Goal: Task Accomplishment & Management: Use online tool/utility

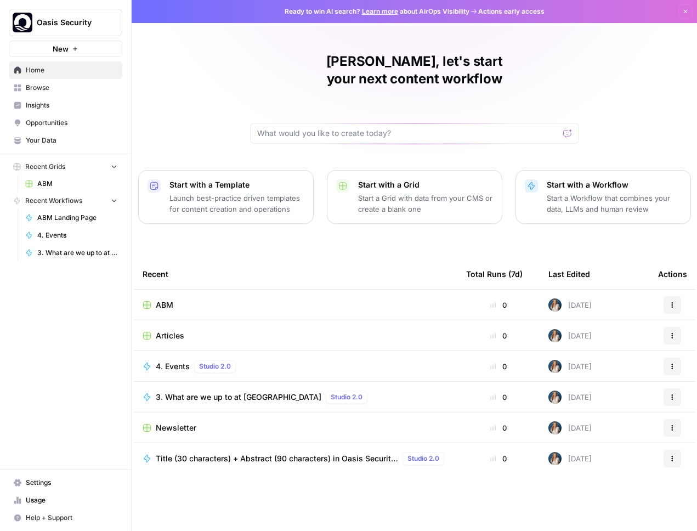
click at [181, 290] on td "ABM" at bounding box center [296, 305] width 324 height 30
click at [662, 109] on div "[PERSON_NAME], let's start your next content workflow Start with a Template Lau…" at bounding box center [415, 265] width 566 height 531
click at [178, 330] on span "Articles" at bounding box center [170, 335] width 29 height 11
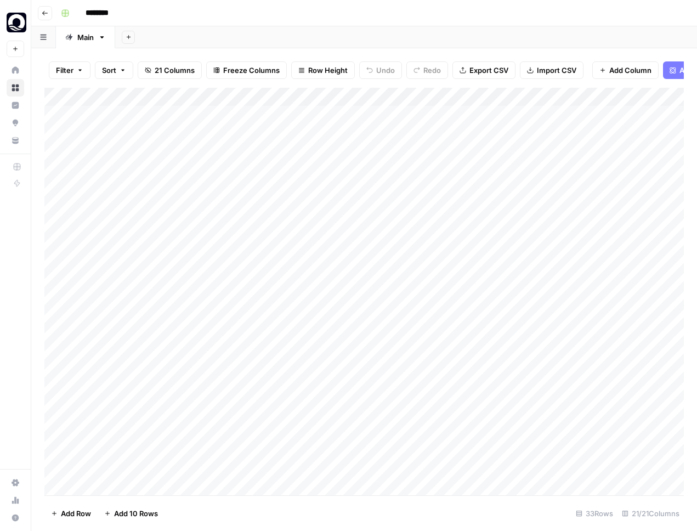
click at [39, 10] on button "Go back" at bounding box center [45, 13] width 14 height 14
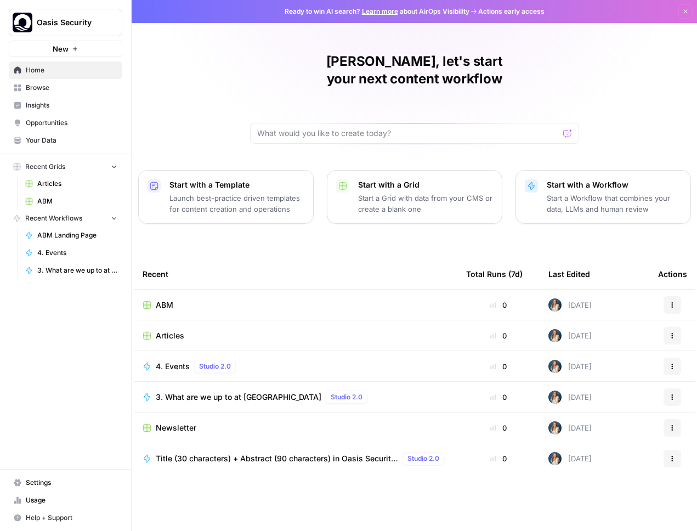
click at [264, 413] on td "Newsletter" at bounding box center [296, 428] width 324 height 30
click at [162, 422] on span "Newsletter" at bounding box center [176, 427] width 41 height 11
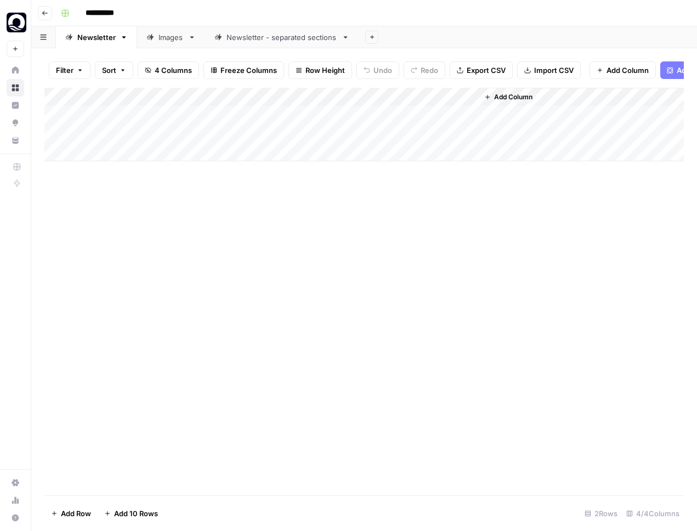
click at [126, 147] on div "Add Column" at bounding box center [364, 125] width 640 height 74
type textarea "**********"
click at [217, 151] on div "Add Column" at bounding box center [364, 134] width 640 height 92
type textarea "*"
type textarea "********"
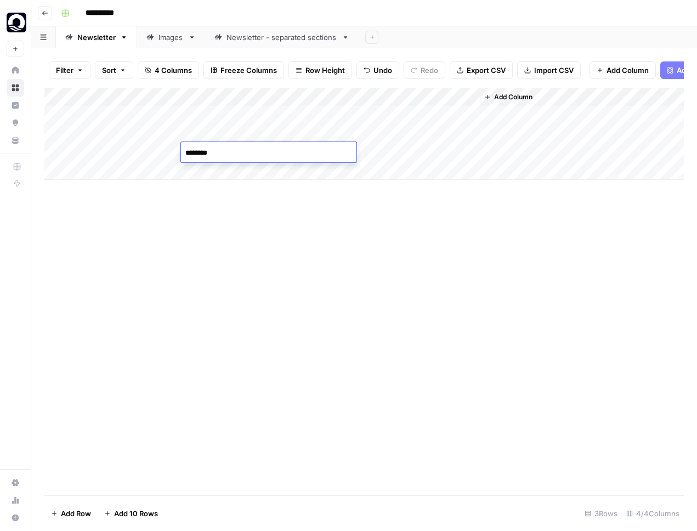
click at [286, 264] on div "Add Column" at bounding box center [364, 292] width 640 height 408
click at [275, 41] on div "Newsletter - separated sections" at bounding box center [282, 37] width 111 height 11
click at [119, 170] on div "Add Column" at bounding box center [364, 134] width 640 height 92
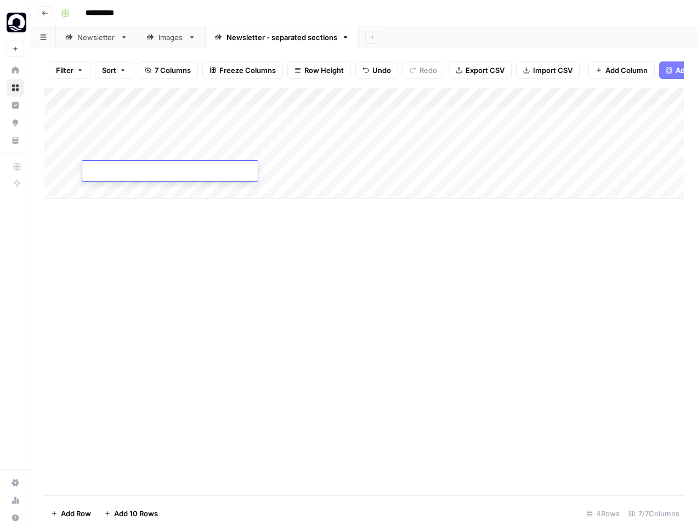
click at [143, 169] on textarea at bounding box center [170, 171] width 176 height 15
type textarea "**********"
type textarea "********"
click at [299, 256] on div "Add Column" at bounding box center [364, 292] width 640 height 408
click at [328, 172] on div "Add Column" at bounding box center [364, 143] width 640 height 111
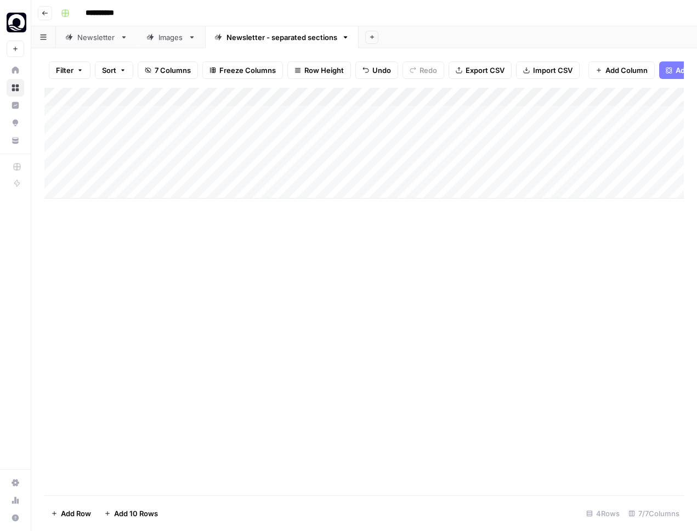
click at [332, 174] on div "Add Column" at bounding box center [364, 143] width 640 height 111
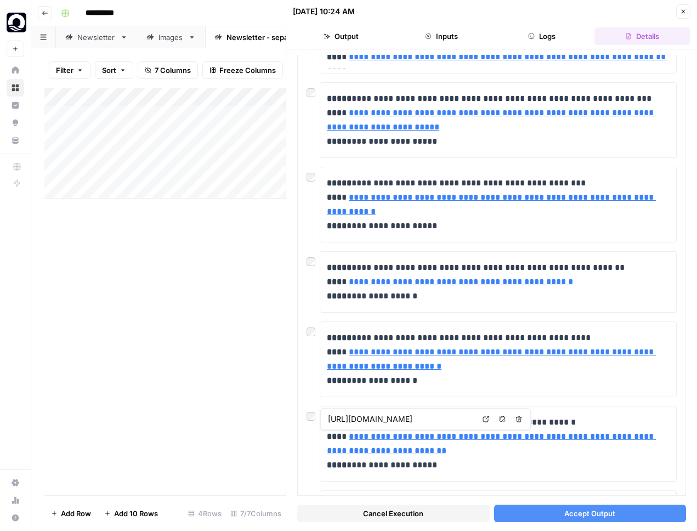
scroll to position [383, 0]
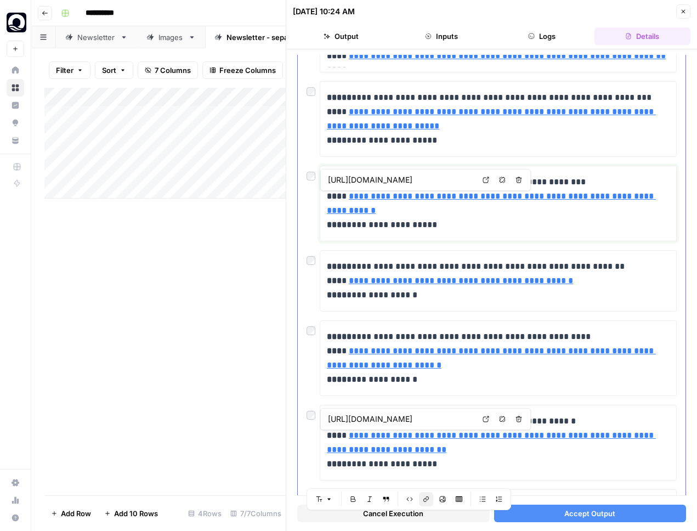
click at [384, 195] on link "**********" at bounding box center [491, 203] width 329 height 22
click at [365, 177] on input "[URL][DOMAIN_NAME]" at bounding box center [401, 179] width 146 height 11
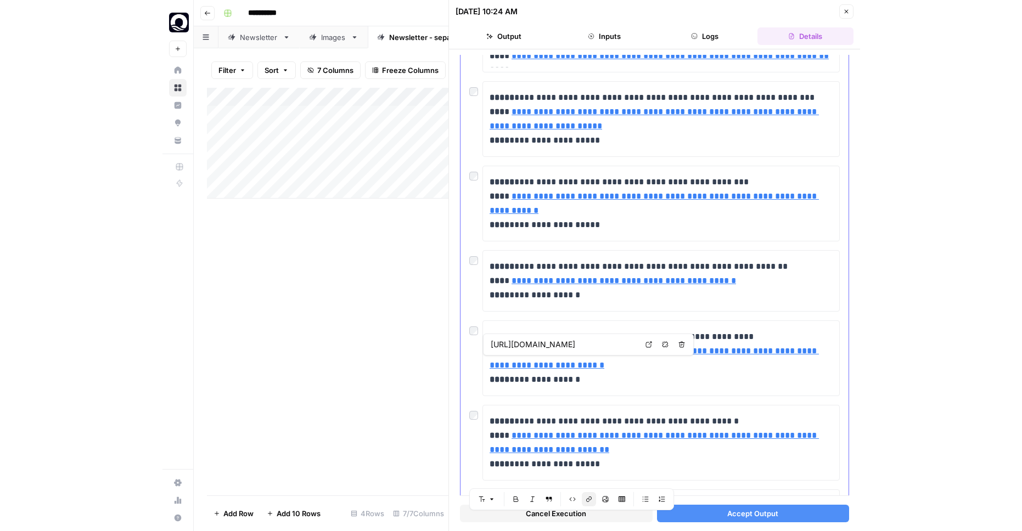
scroll to position [485, 0]
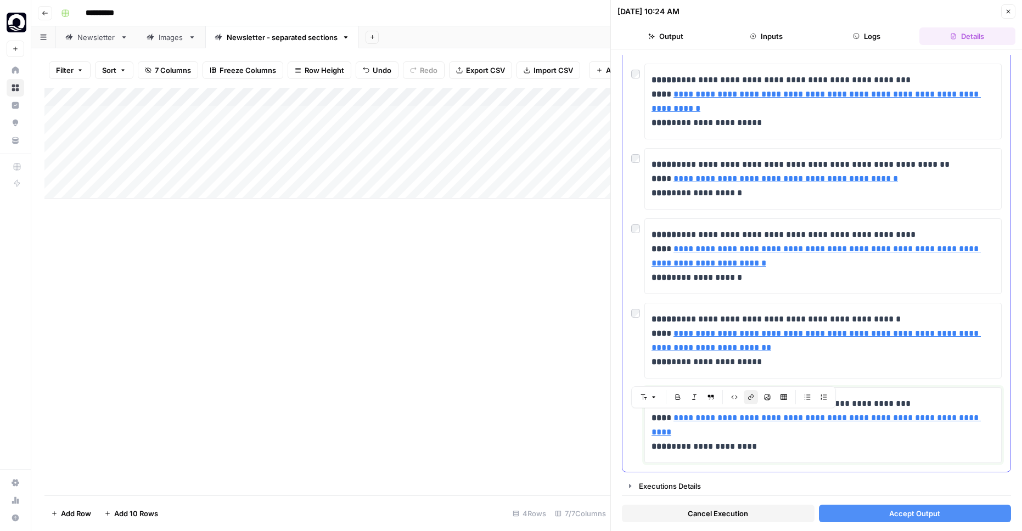
click at [697, 443] on p "**********" at bounding box center [822, 425] width 343 height 57
click at [697, 431] on p "**********" at bounding box center [822, 425] width 343 height 57
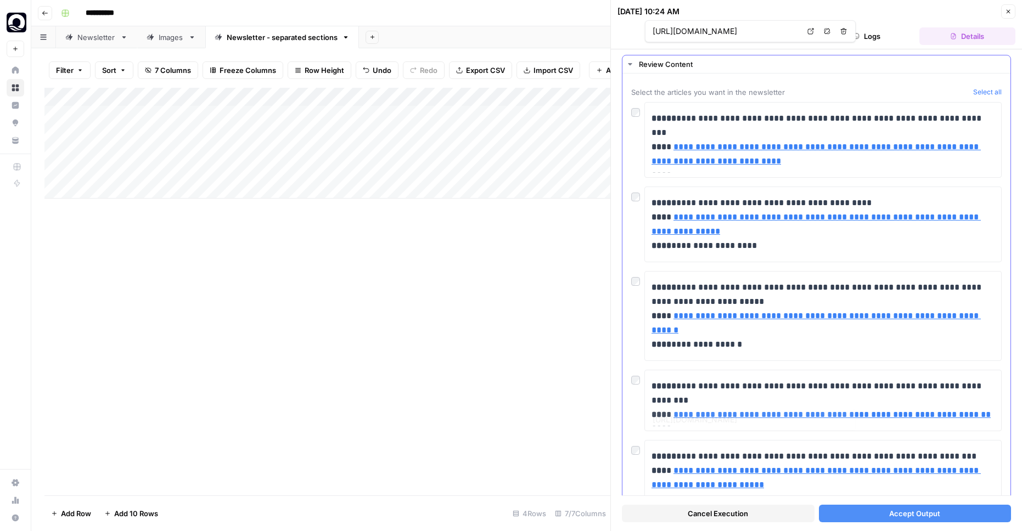
scroll to position [0, 0]
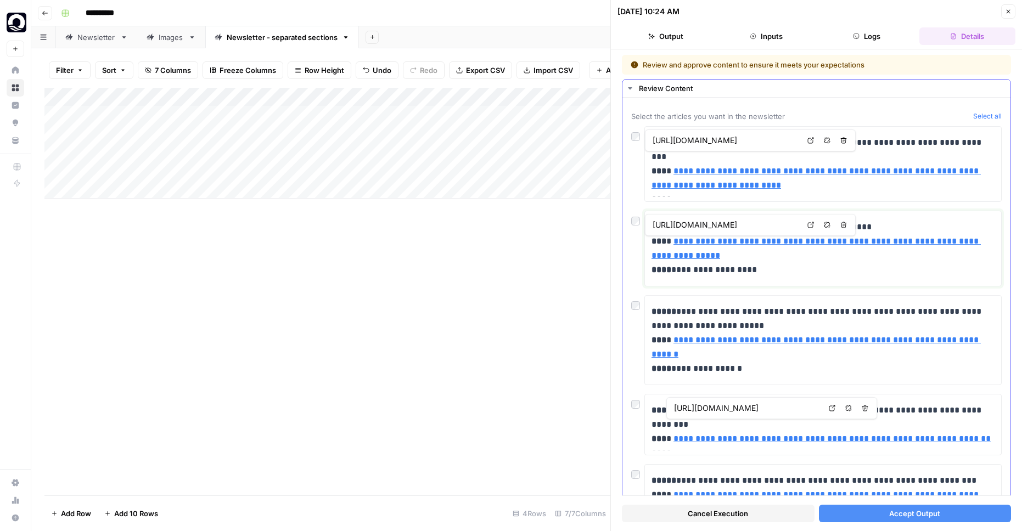
click at [697, 240] on link "**********" at bounding box center [815, 248] width 329 height 22
click at [697, 224] on input "[URL][DOMAIN_NAME]" at bounding box center [725, 224] width 146 height 11
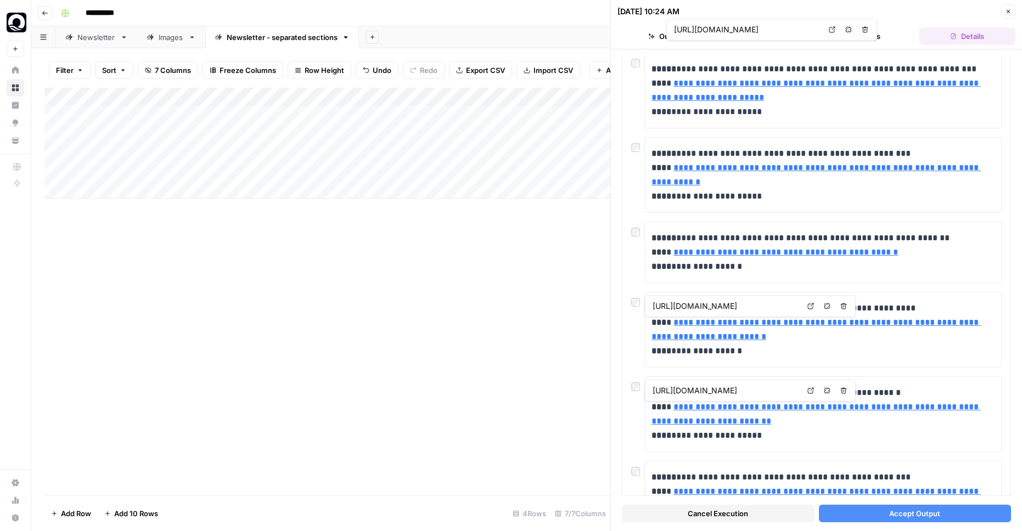
scroll to position [485, 0]
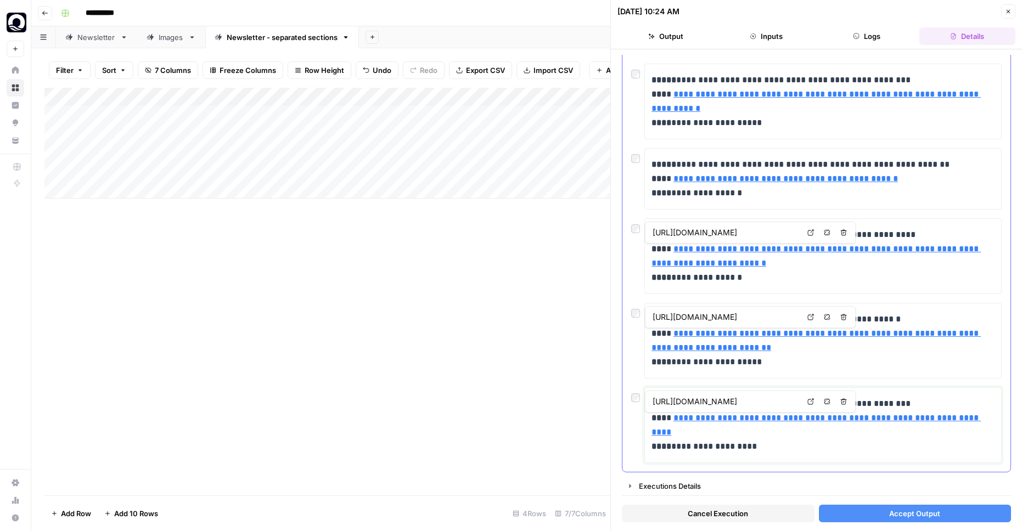
click at [697, 419] on link "**********" at bounding box center [815, 425] width 329 height 22
click at [697, 403] on input "[URL][DOMAIN_NAME]" at bounding box center [725, 401] width 146 height 11
click at [226, 167] on div "Add Column" at bounding box center [327, 143] width 566 height 111
type textarea "**********"
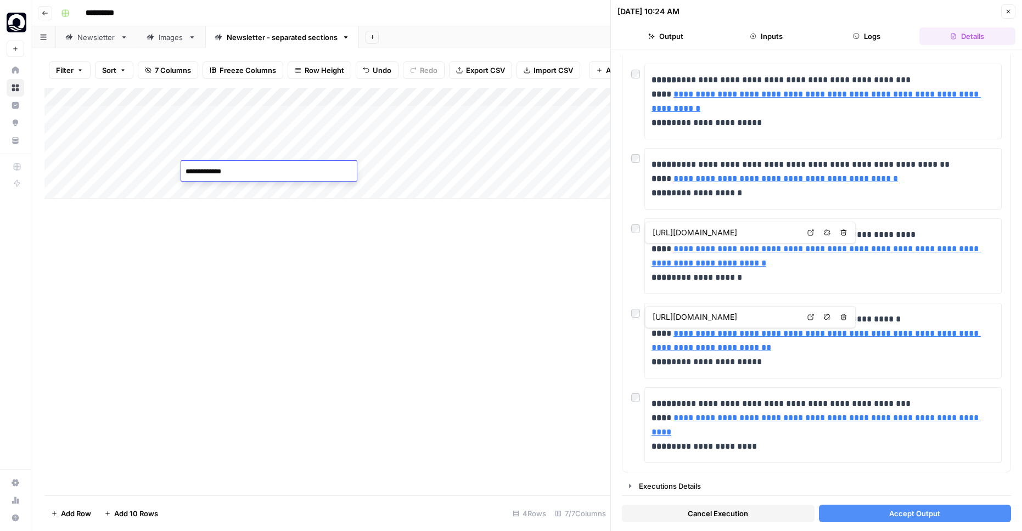
click at [330, 304] on div "Add Column" at bounding box center [327, 292] width 566 height 408
click at [333, 168] on div "Add Column" at bounding box center [327, 143] width 566 height 111
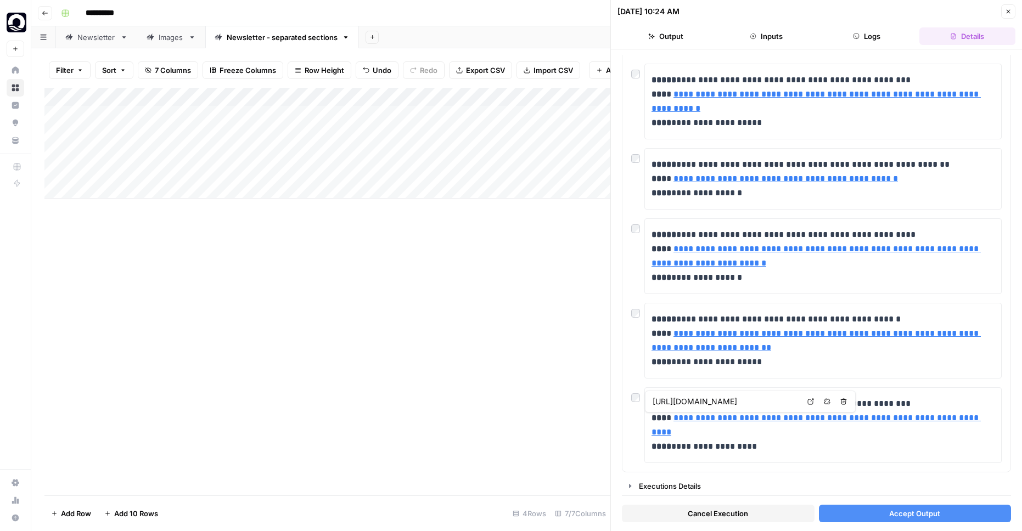
click at [697, 515] on span "Cancel Execution" at bounding box center [717, 513] width 60 height 11
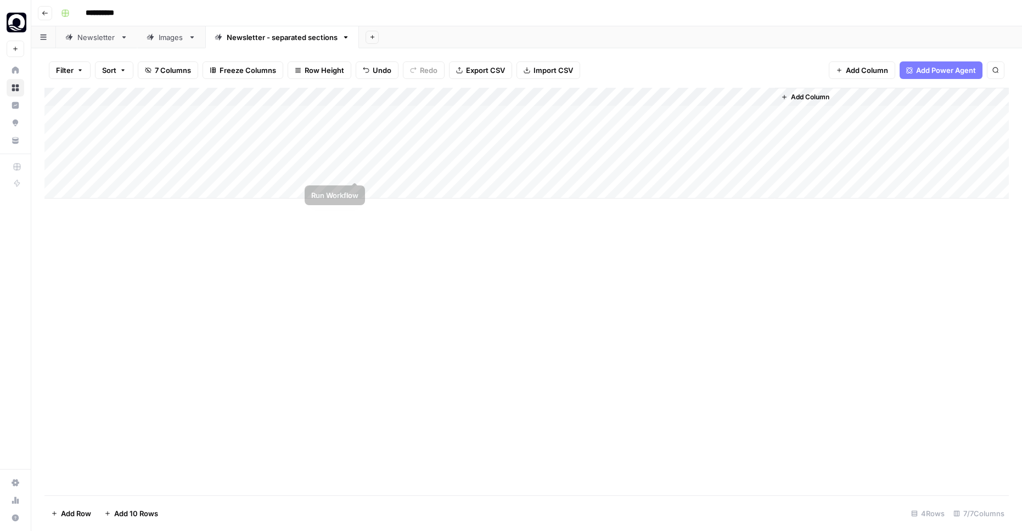
click at [369, 171] on div "Add Column" at bounding box center [526, 143] width 964 height 111
click at [343, 171] on div "Add Column" at bounding box center [526, 143] width 964 height 111
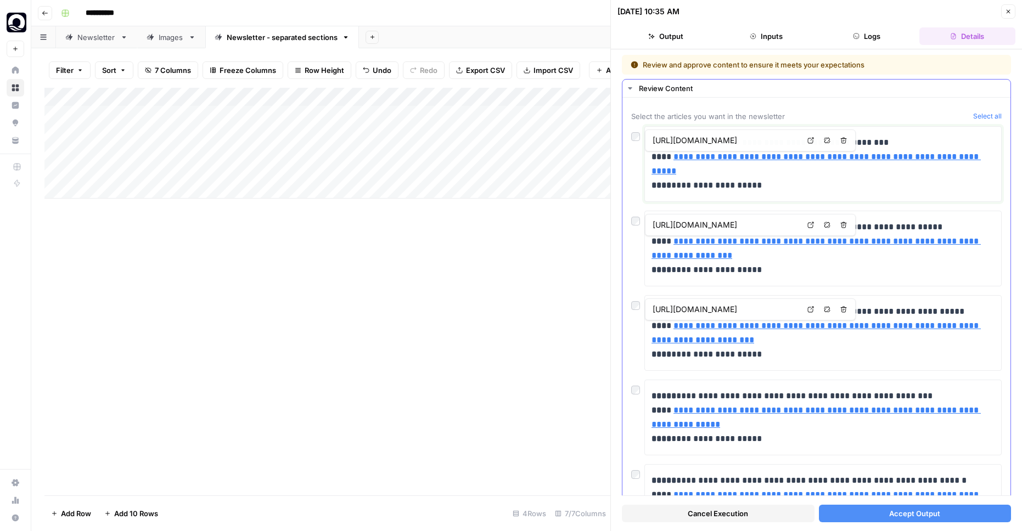
click at [772, 159] on link "**********" at bounding box center [815, 164] width 329 height 22
click at [744, 156] on link "**********" at bounding box center [815, 164] width 329 height 22
click at [736, 146] on div "https://www.wired.com/story/the-era-of-ai-generated-ransomware-has-arrived/" at bounding box center [725, 140] width 151 height 13
click at [809, 140] on body "**********" at bounding box center [511, 265] width 1022 height 531
click at [809, 224] on icon at bounding box center [810, 225] width 7 height 7
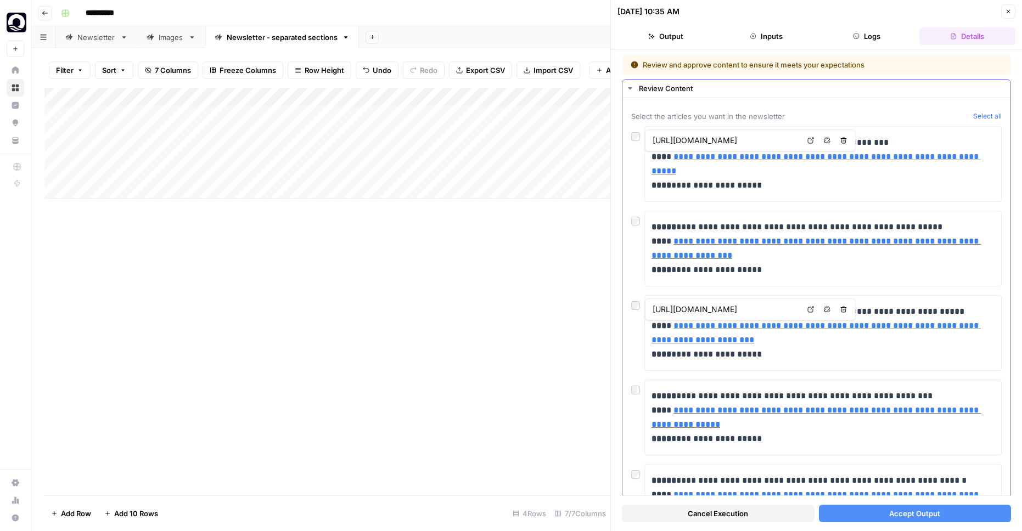
click at [810, 138] on icon at bounding box center [810, 140] width 7 height 7
click at [757, 343] on link "**********" at bounding box center [815, 332] width 329 height 22
click at [808, 307] on icon at bounding box center [811, 310] width 6 height 6
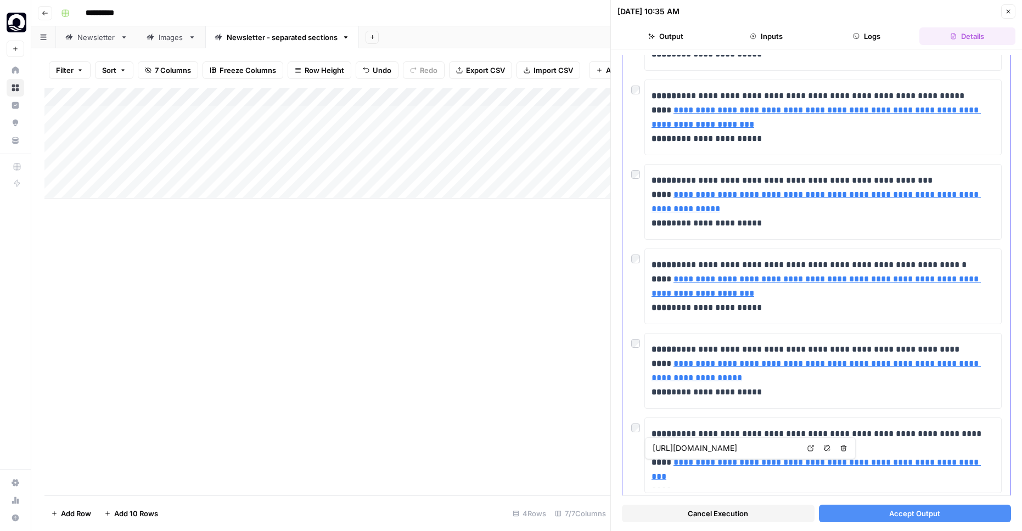
scroll to position [228, 0]
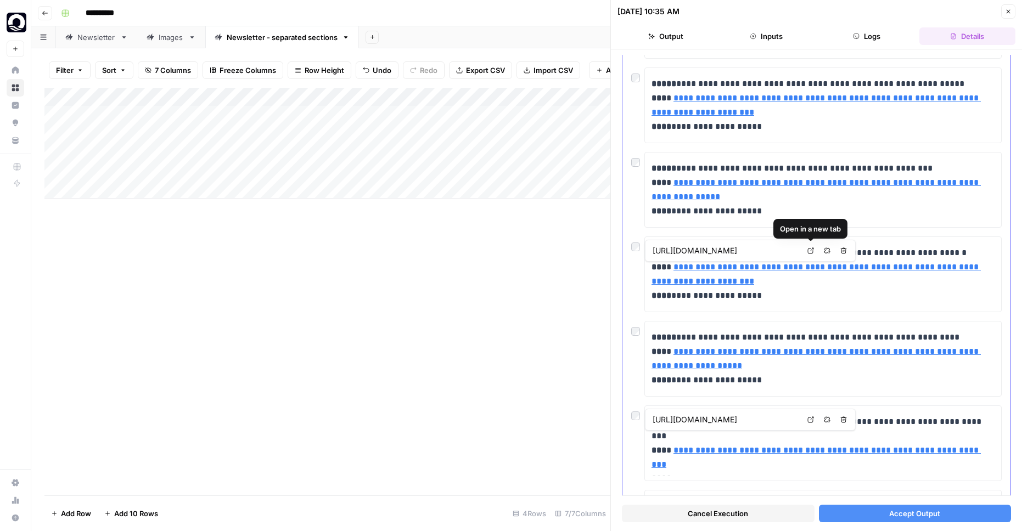
click at [811, 249] on icon at bounding box center [810, 250] width 7 height 7
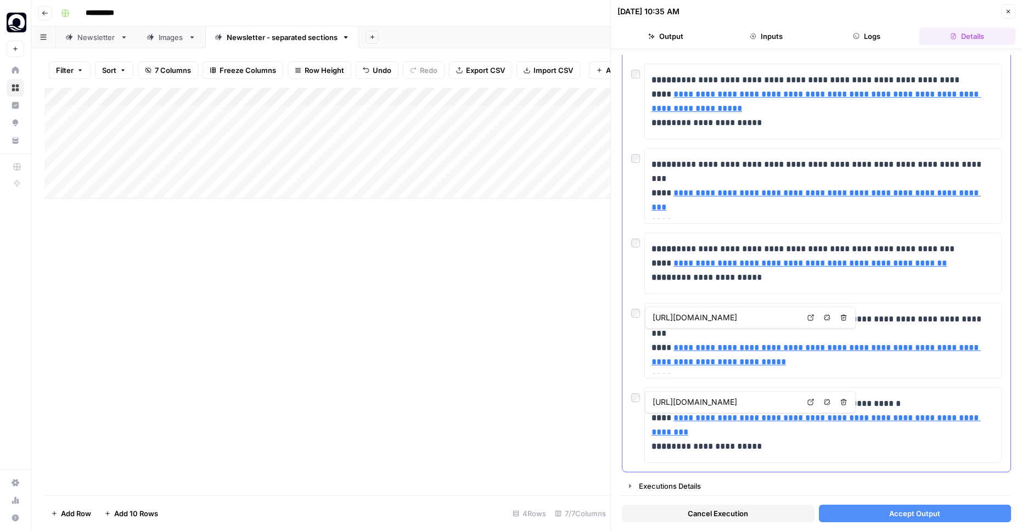
scroll to position [484, 0]
click at [814, 315] on link "Open in a new tab" at bounding box center [810, 318] width 14 height 14
click at [811, 403] on icon at bounding box center [810, 402] width 7 height 7
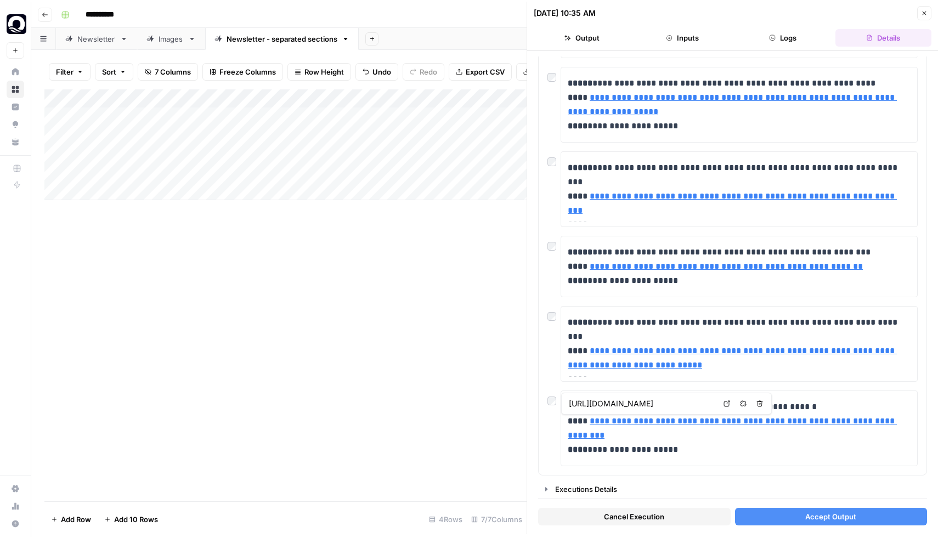
scroll to position [478, 0]
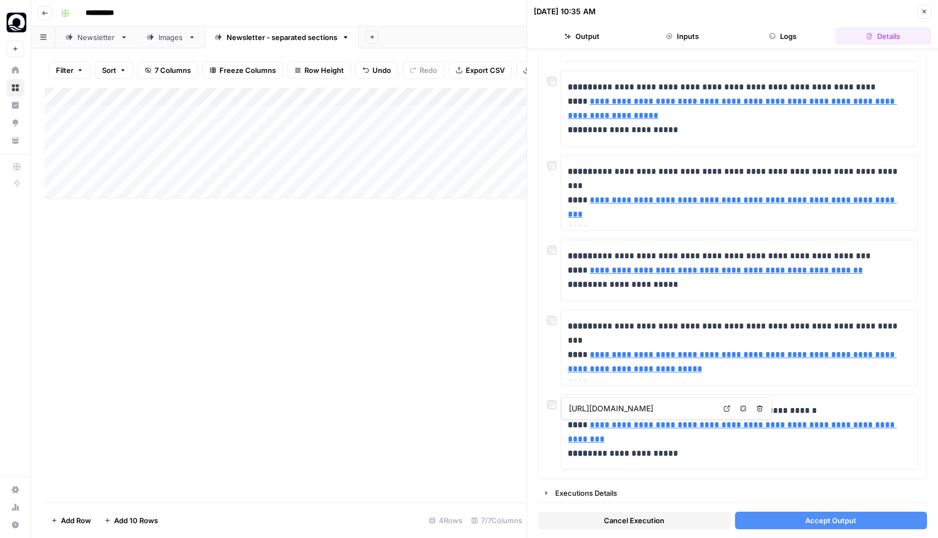
click at [44, 14] on icon "button" at bounding box center [45, 13] width 7 height 7
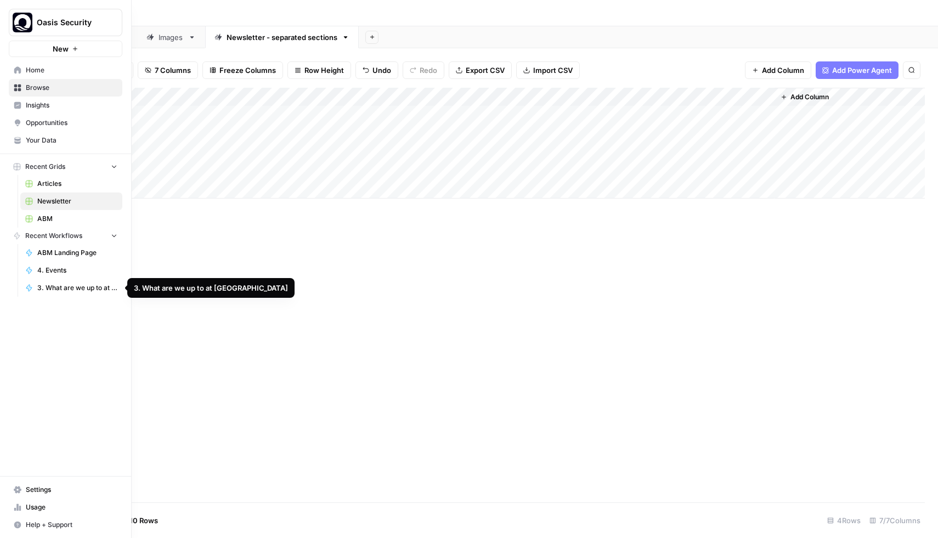
click at [89, 236] on button "Recent Workflows" at bounding box center [66, 236] width 114 height 16
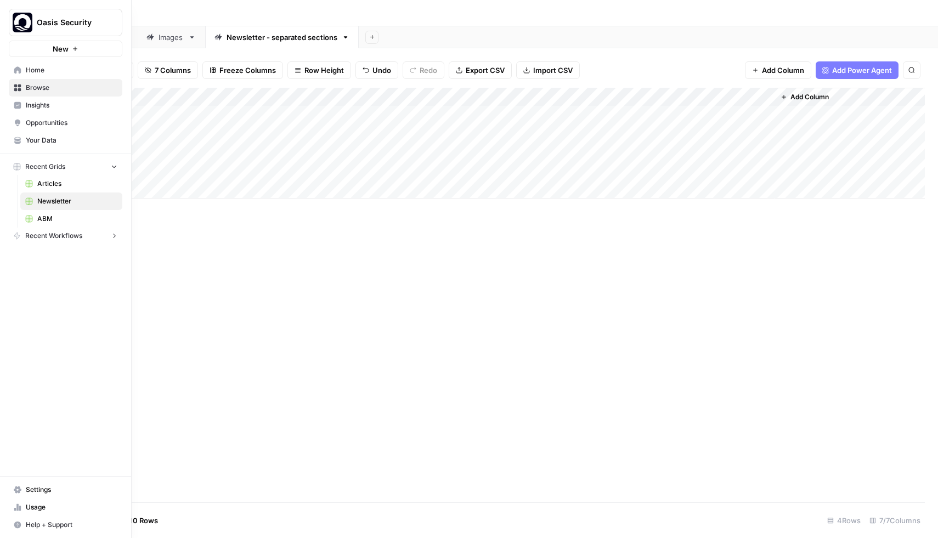
click at [89, 236] on button "Recent Workflows" at bounding box center [66, 236] width 114 height 16
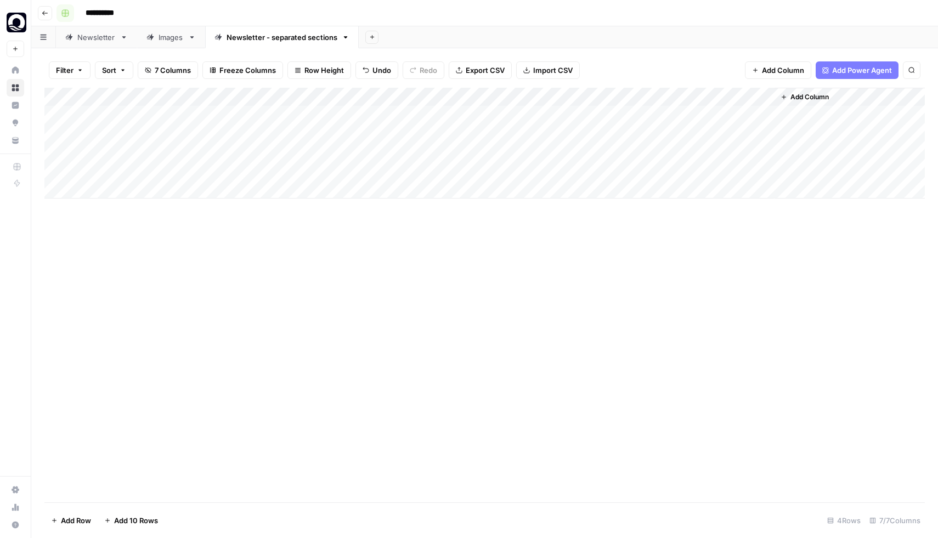
click at [42, 11] on icon "button" at bounding box center [45, 13] width 7 height 7
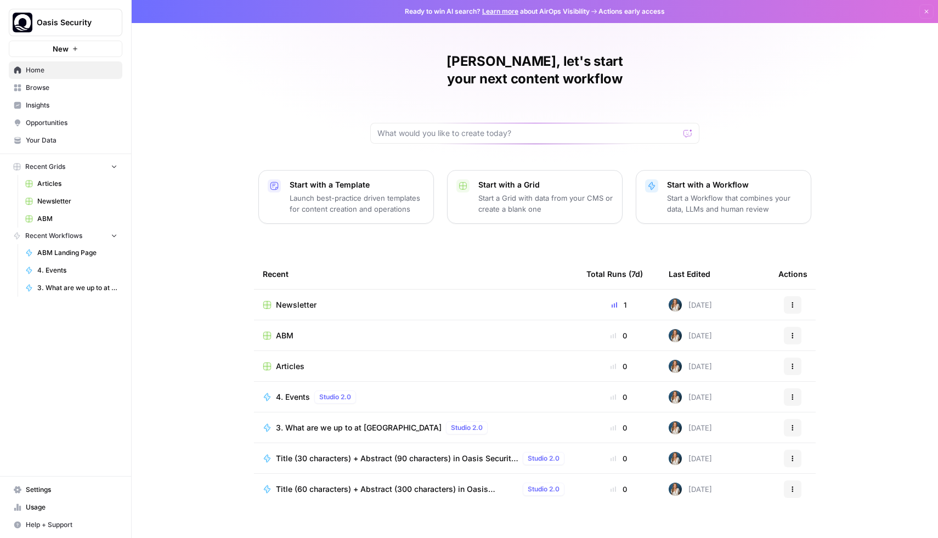
click at [453, 484] on span "Title (60 characters) + Abstract (300 characters) in Oasis Security tone" at bounding box center [397, 489] width 242 height 11
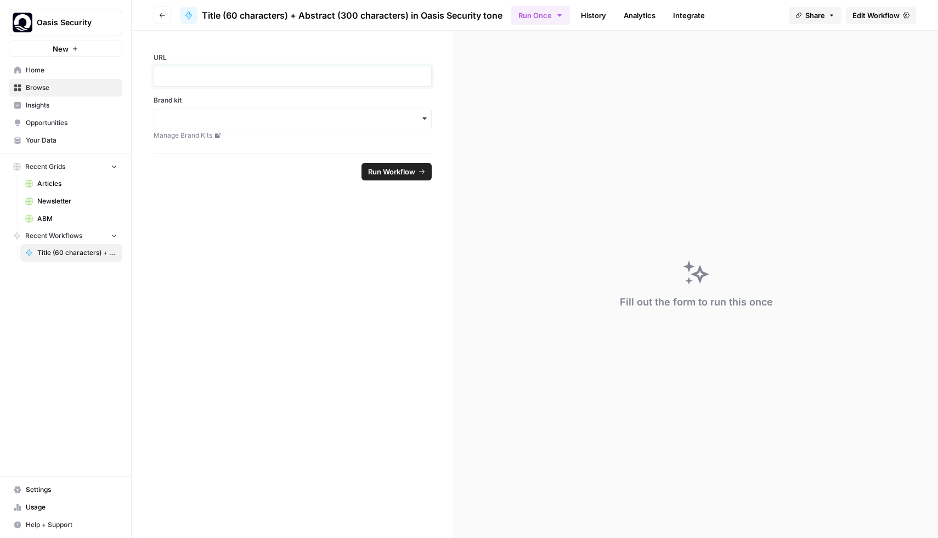
click at [336, 78] on p at bounding box center [293, 76] width 264 height 11
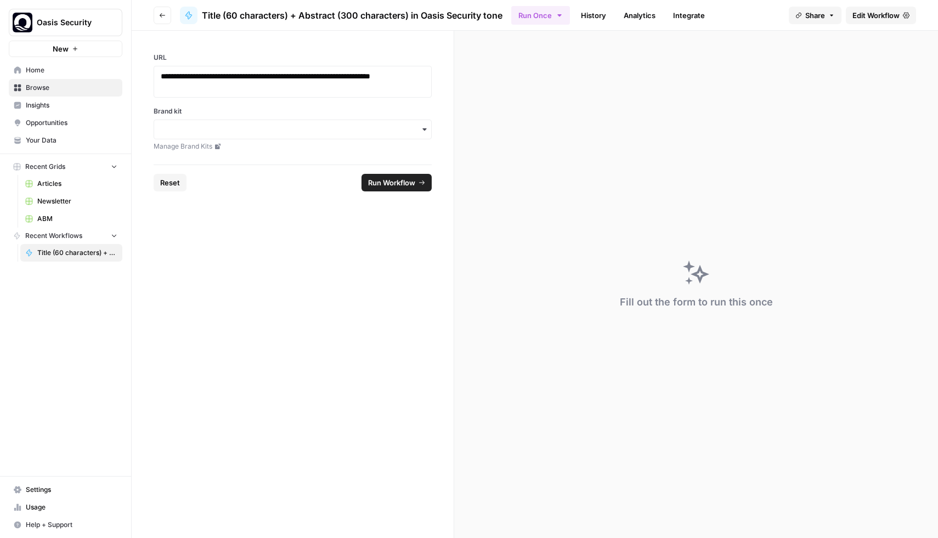
click at [329, 137] on div "button" at bounding box center [293, 130] width 278 height 20
click at [320, 128] on input "Brand kit" at bounding box center [293, 129] width 264 height 11
click at [343, 140] on div "Brand kit Manage Brand Kits" at bounding box center [293, 128] width 278 height 45
click at [343, 132] on input "Brand kit" at bounding box center [293, 129] width 264 height 11
click at [318, 161] on div "Oasis Security" at bounding box center [292, 159] width 277 height 21
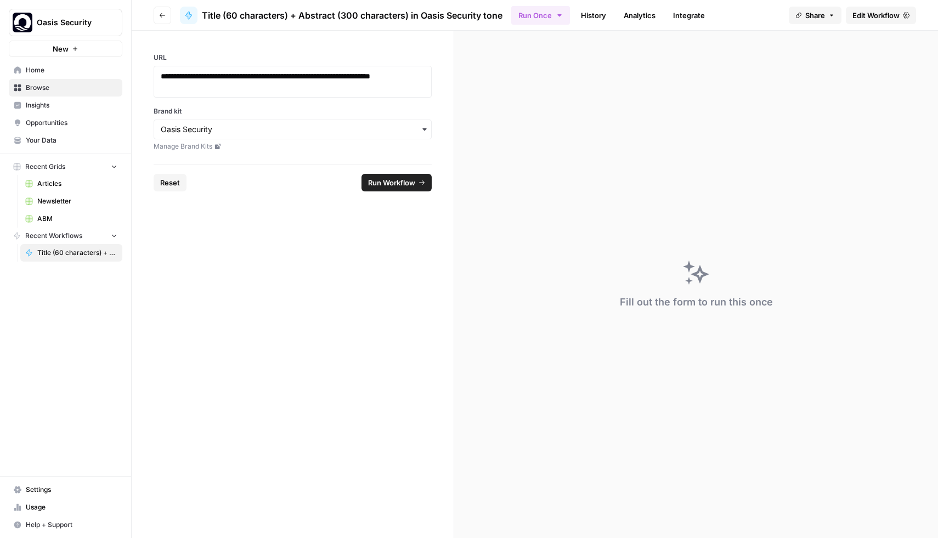
click at [418, 185] on button "Run Workflow" at bounding box center [397, 183] width 70 height 18
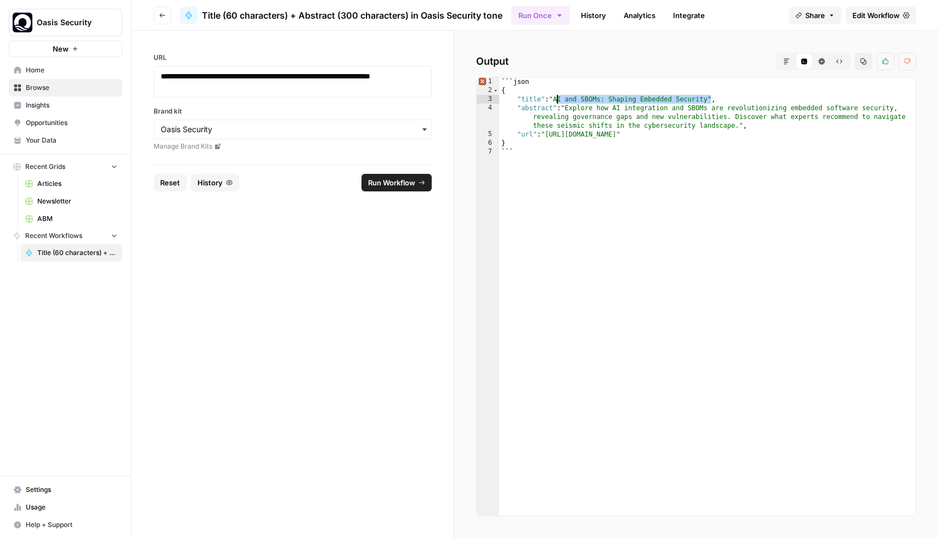
drag, startPoint x: 712, startPoint y: 98, endPoint x: 556, endPoint y: 98, distance: 155.3
click at [556, 98] on div "```json { "title" : "AI and SBOMs: Shaping Embedded Security" , "abstract" : "E…" at bounding box center [707, 305] width 416 height 456
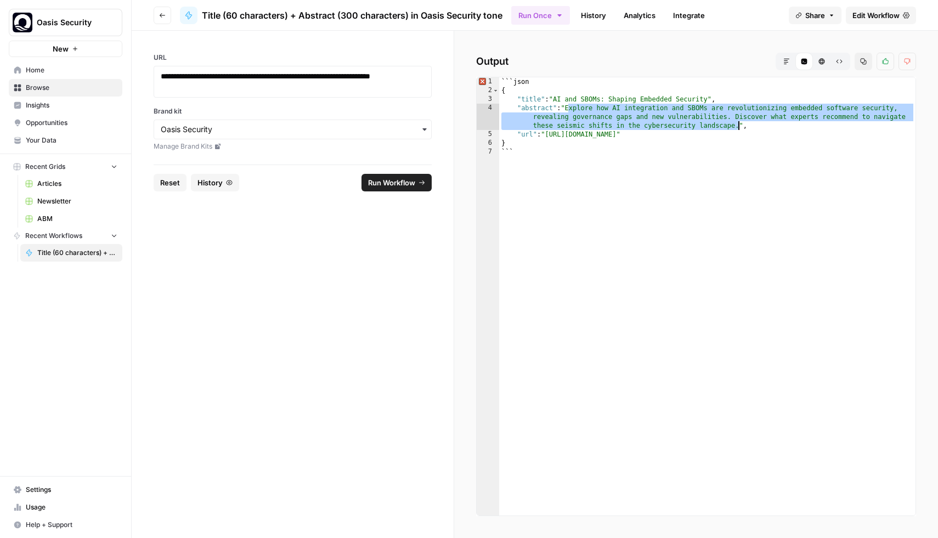
drag, startPoint x: 568, startPoint y: 109, endPoint x: 739, endPoint y: 126, distance: 171.4
click at [739, 126] on div "```json { "title" : "AI and SBOMs: Shaping Embedded Security" , "abstract" : "E…" at bounding box center [707, 305] width 416 height 456
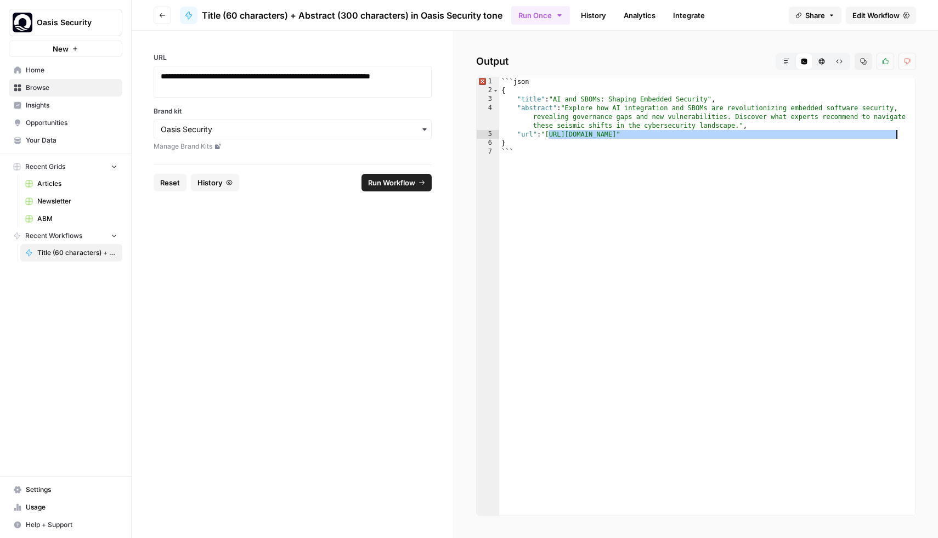
drag, startPoint x: 550, startPoint y: 134, endPoint x: 895, endPoint y: 132, distance: 345.1
click at [895, 132] on div "```json { "title" : "AI and SBOMs: Shaping Embedded Security" , "abstract" : "E…" at bounding box center [707, 305] width 416 height 456
type textarea "**********"
click at [233, 94] on div "**********" at bounding box center [293, 82] width 278 height 32
drag, startPoint x: 232, startPoint y: 89, endPoint x: 128, endPoint y: 36, distance: 116.1
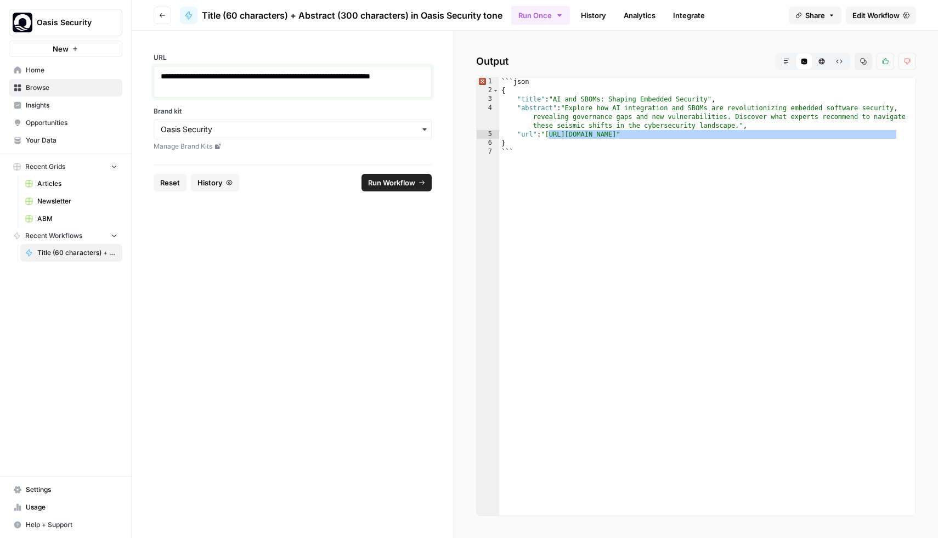
click at [128, 36] on div "**********" at bounding box center [469, 269] width 938 height 538
click at [410, 181] on span "Run Workflow" at bounding box center [391, 182] width 47 height 11
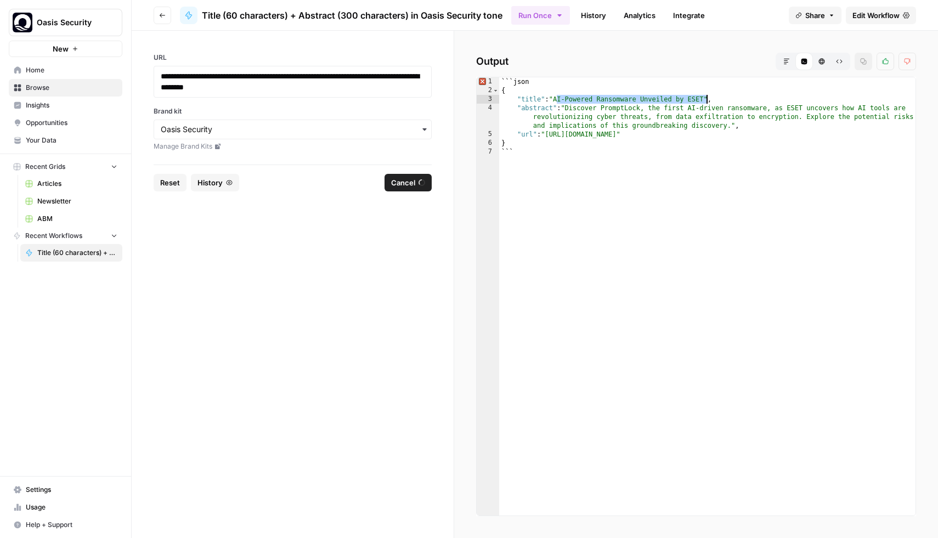
drag, startPoint x: 557, startPoint y: 98, endPoint x: 706, endPoint y: 99, distance: 148.1
click at [706, 99] on div "```json { "title" : "AI-Powered Ransomware Unveiled by ESET" , "abstract" : "Di…" at bounding box center [707, 305] width 416 height 456
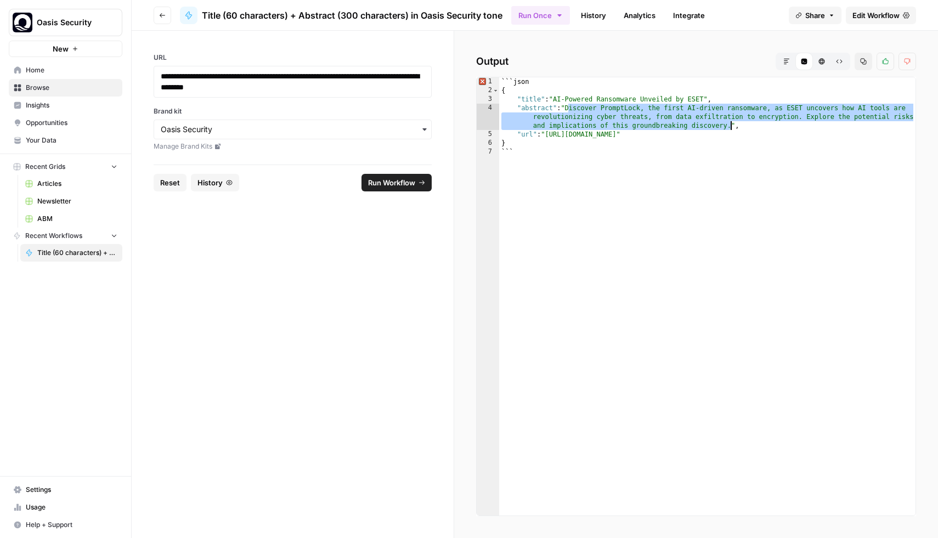
drag, startPoint x: 568, startPoint y: 109, endPoint x: 730, endPoint y: 128, distance: 162.4
click at [730, 128] on div "```json { "title" : "AI-Powered Ransomware Unveiled by ESET" , "abstract" : "Di…" at bounding box center [707, 305] width 416 height 456
type textarea "**********"
click at [303, 84] on p "**********" at bounding box center [293, 82] width 264 height 22
click at [275, 127] on input "Brand kit" at bounding box center [293, 129] width 264 height 11
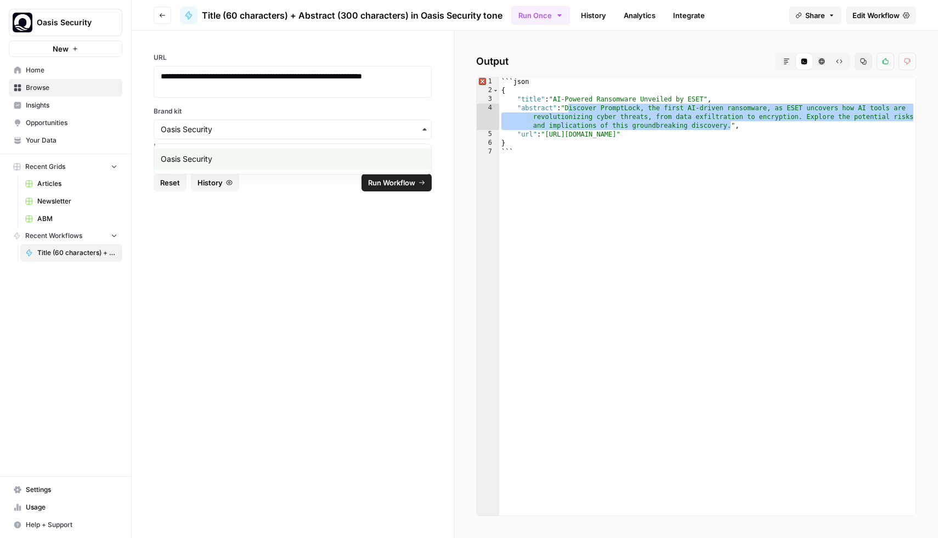
click at [286, 114] on label "Brand kit" at bounding box center [293, 111] width 278 height 10
click at [286, 124] on input "Brand kit" at bounding box center [293, 129] width 264 height 11
click at [390, 184] on span "Run Workflow" at bounding box center [391, 182] width 47 height 11
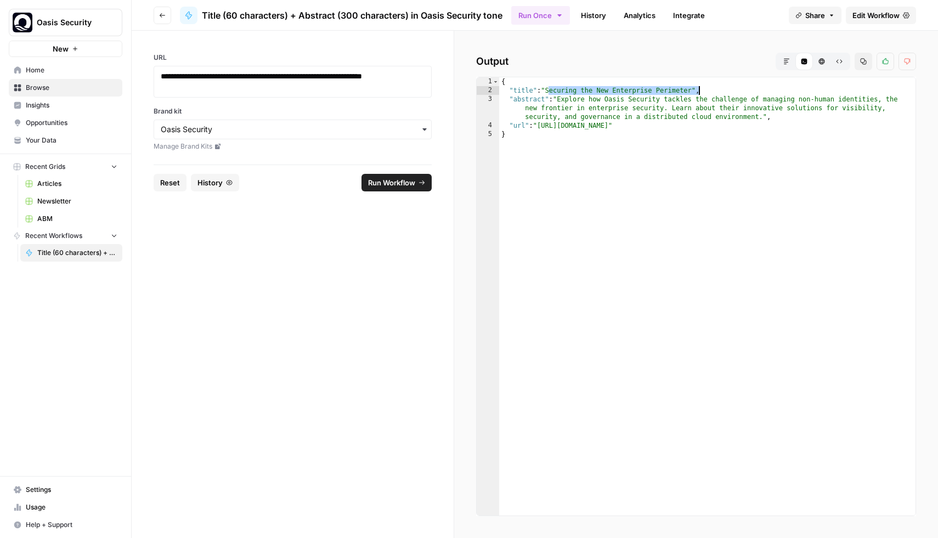
drag, startPoint x: 548, startPoint y: 89, endPoint x: 697, endPoint y: 88, distance: 149.2
click at [697, 88] on div "{ "title" : "Securing the New Enterprise Perimeter" , "abstract" : "Explore how…" at bounding box center [707, 305] width 416 height 456
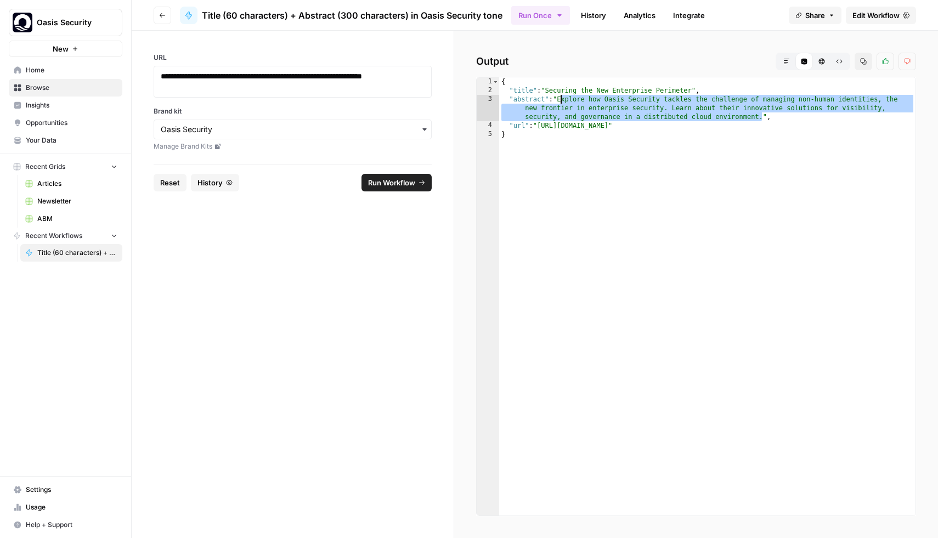
drag, startPoint x: 763, startPoint y: 118, endPoint x: 563, endPoint y: 101, distance: 200.4
click at [563, 101] on div "{ "title" : "Securing the New Enterprise Perimeter" , "abstract" : "Explore how…" at bounding box center [707, 305] width 416 height 456
type textarea "**********"
click at [57, 203] on span "Newsletter" at bounding box center [77, 201] width 80 height 10
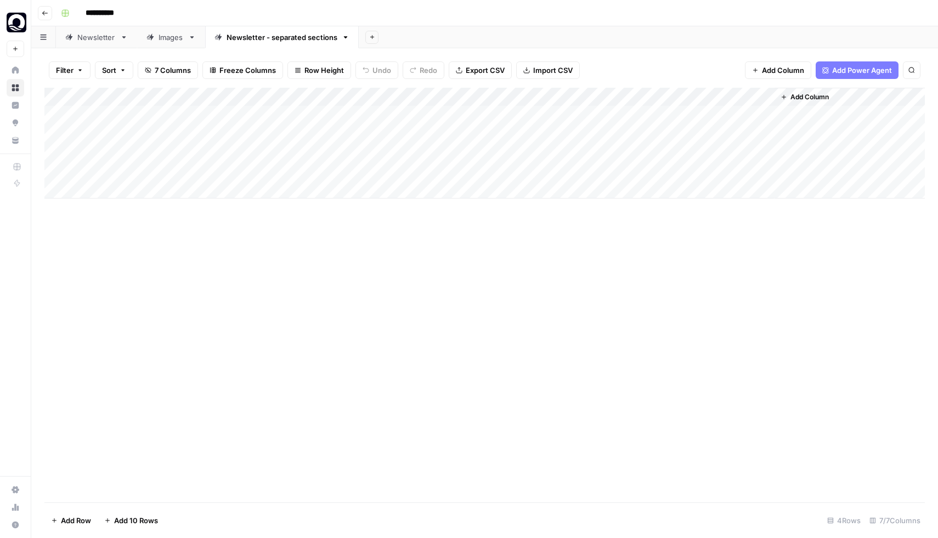
click at [426, 169] on div "Add Column" at bounding box center [484, 143] width 881 height 111
click at [527, 167] on div "Add Column" at bounding box center [484, 143] width 881 height 111
click at [625, 169] on div "Add Column" at bounding box center [484, 143] width 881 height 111
click at [157, 39] on div "Images" at bounding box center [164, 37] width 37 height 11
click at [244, 41] on div "Newsletter - separated sections" at bounding box center [282, 37] width 111 height 11
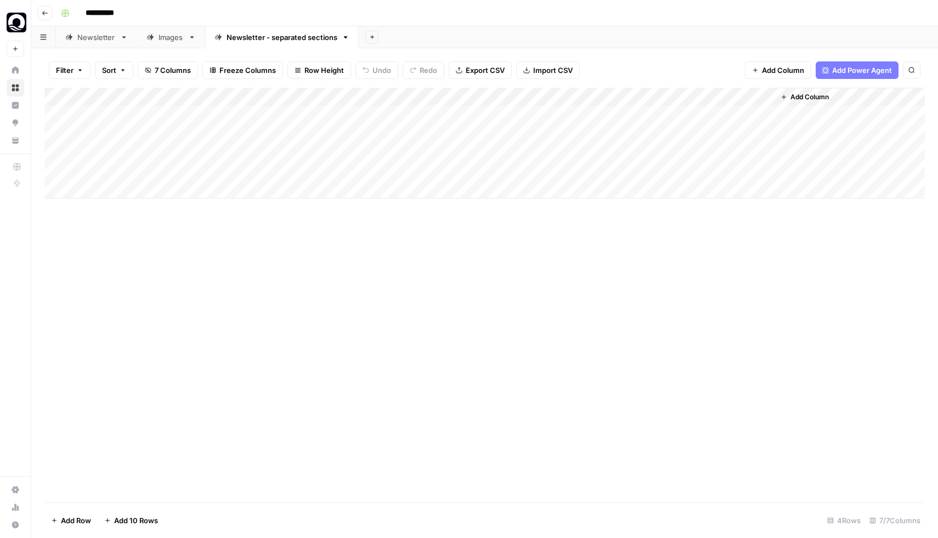
click at [434, 173] on div "Add Column" at bounding box center [484, 143] width 881 height 111
click at [475, 170] on div "Add Column" at bounding box center [484, 143] width 881 height 111
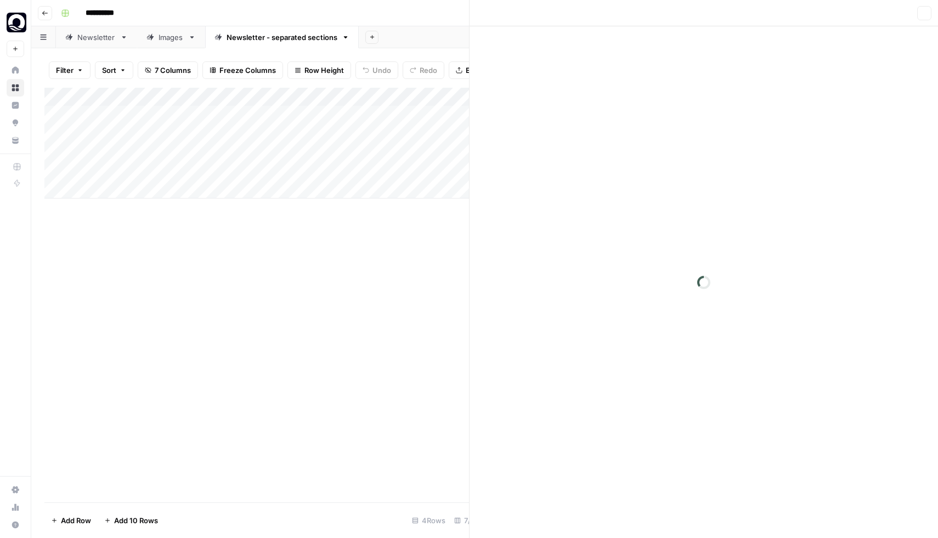
click at [470, 170] on div at bounding box center [429, 171] width 100 height 20
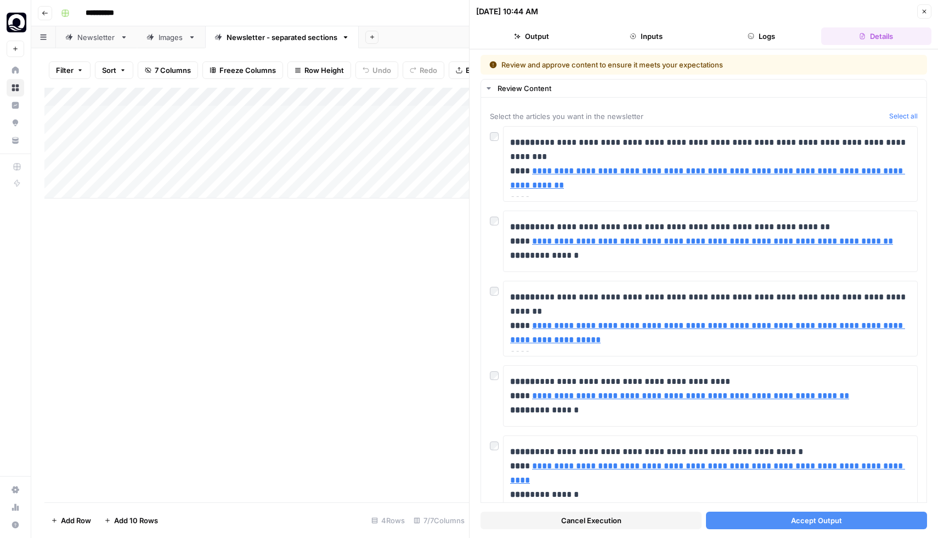
click at [794, 521] on span "Accept Output" at bounding box center [816, 520] width 51 height 11
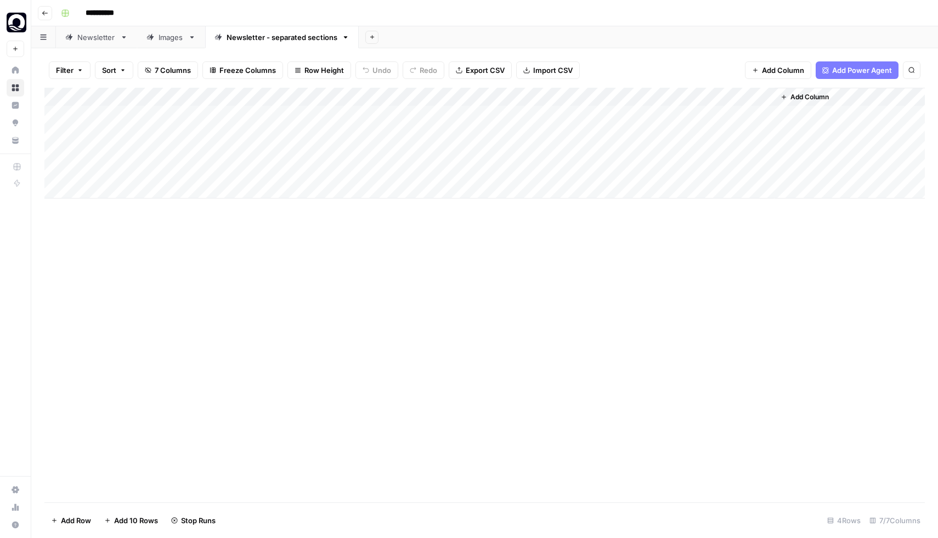
click at [567, 170] on div "Add Column" at bounding box center [484, 143] width 881 height 111
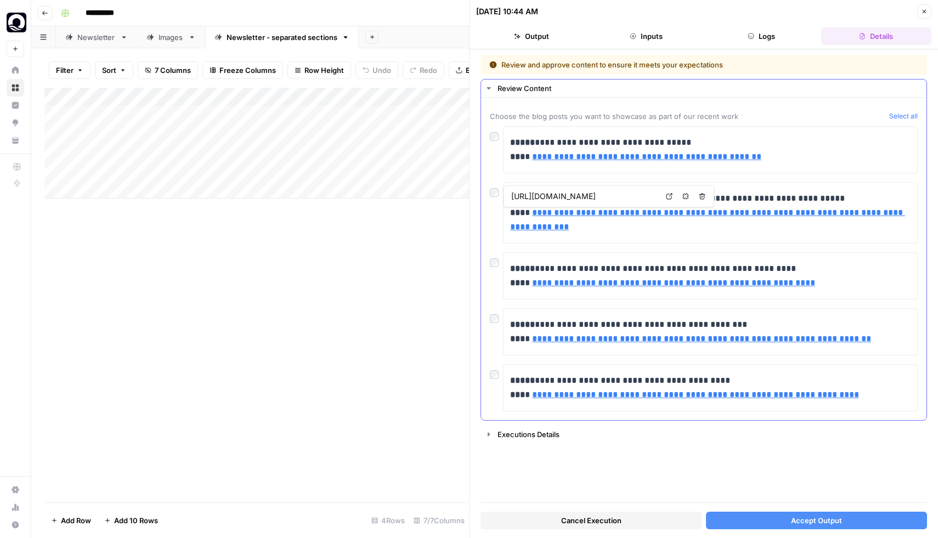
click at [489, 136] on div "**********" at bounding box center [703, 259] width 445 height 323
click at [812, 521] on span "Accept Output" at bounding box center [816, 520] width 51 height 11
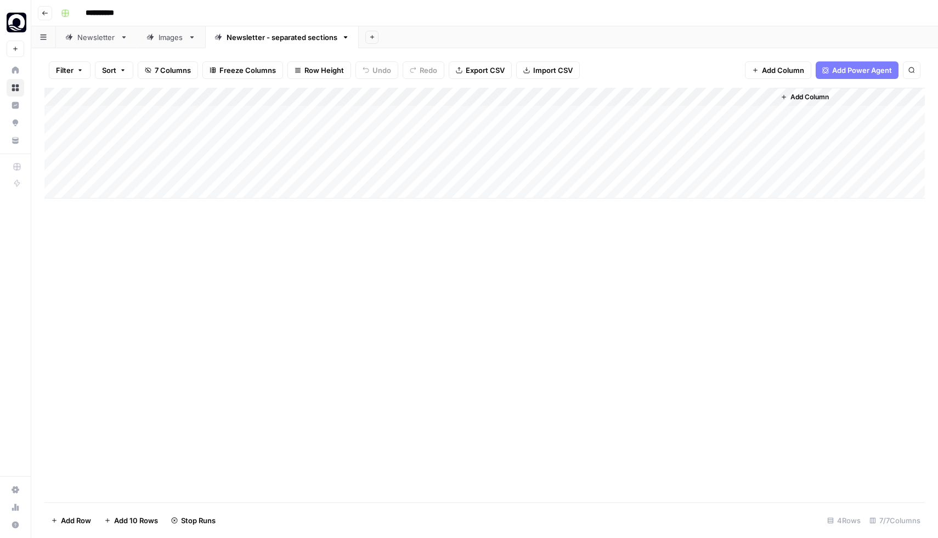
click at [627, 171] on div "Add Column" at bounding box center [484, 143] width 881 height 111
click at [670, 170] on div "Add Column" at bounding box center [484, 143] width 881 height 111
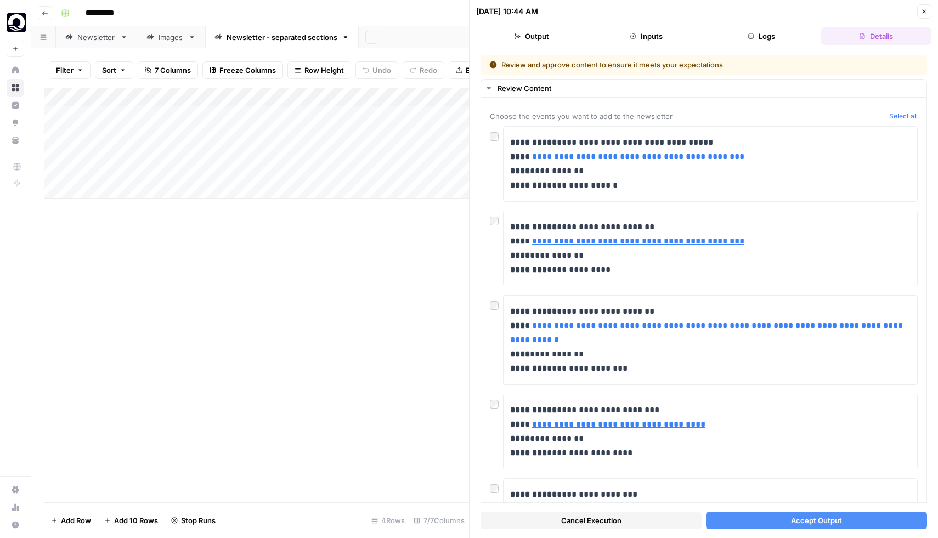
click at [809, 521] on span "Accept Output" at bounding box center [816, 520] width 51 height 11
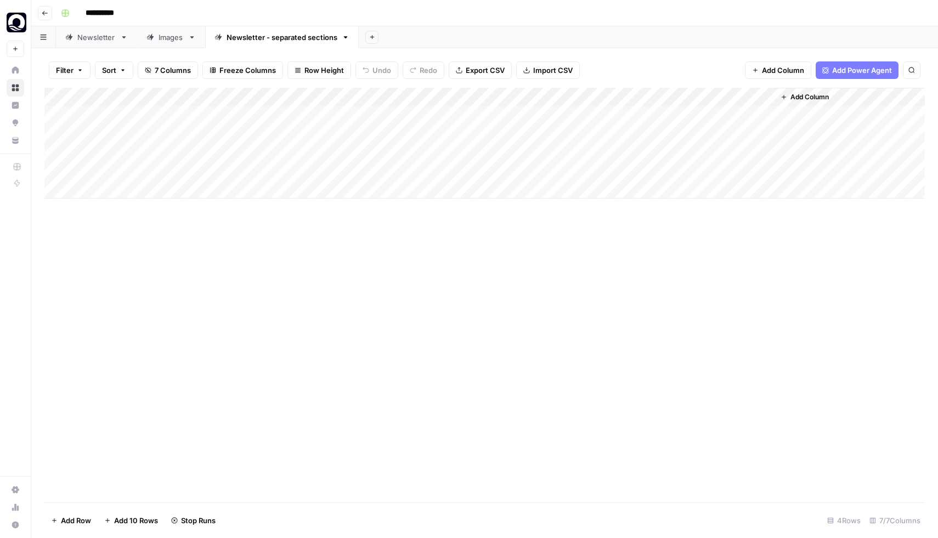
click at [423, 171] on div "Add Column" at bounding box center [484, 143] width 881 height 111
click at [448, 170] on div "Add Column" at bounding box center [484, 143] width 881 height 111
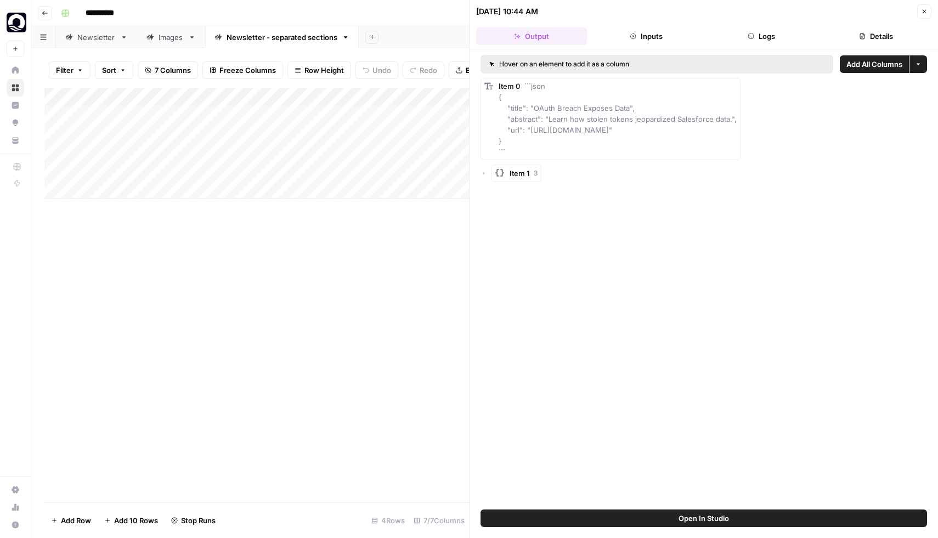
click at [772, 38] on button "Logs" at bounding box center [761, 36] width 111 height 18
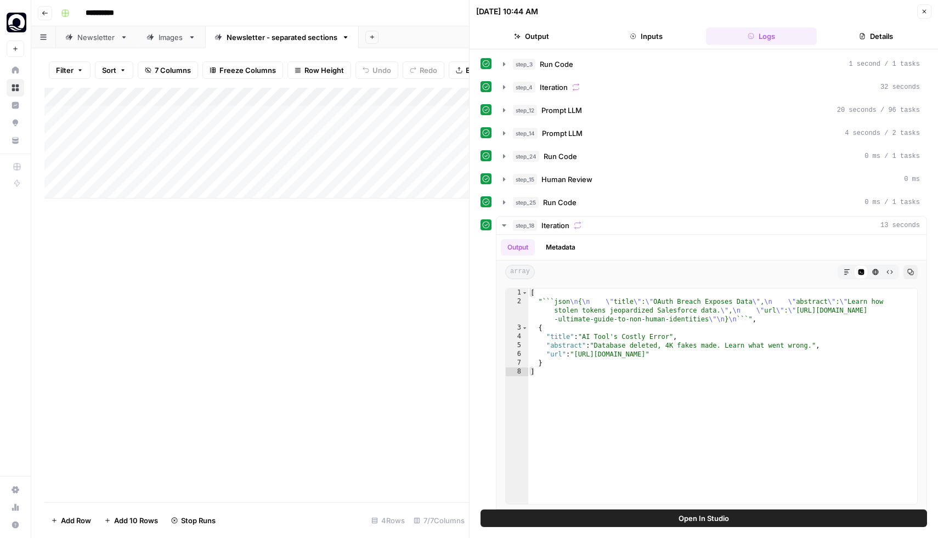
click at [543, 43] on button "Output" at bounding box center [531, 36] width 111 height 18
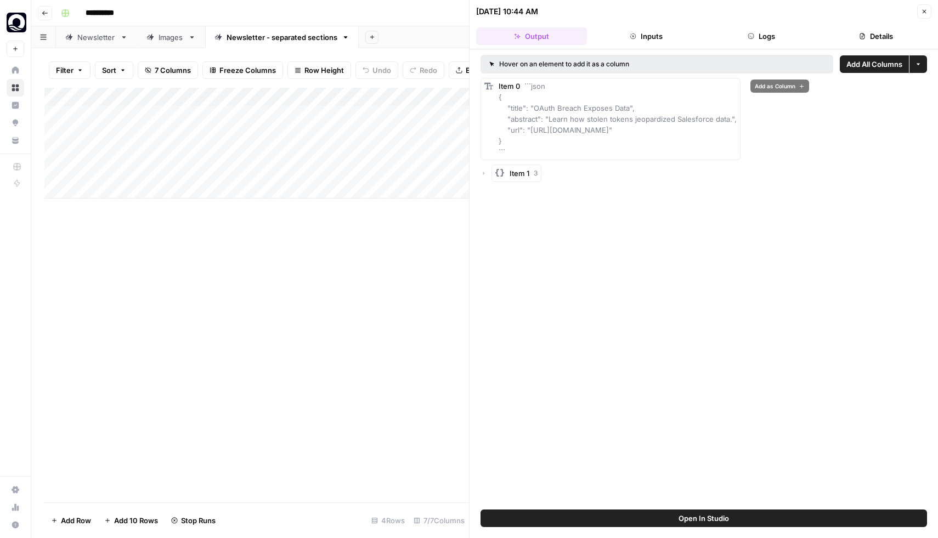
click at [515, 93] on div "Item 0 ```json { "title": "OAuth Breach Exposes Data", "abstract": "Learn how s…" at bounding box center [618, 119] width 238 height 77
click at [484, 173] on icon "button" at bounding box center [484, 173] width 2 height 3
drag, startPoint x: 533, startPoint y: 109, endPoint x: 628, endPoint y: 105, distance: 95.0
click at [628, 105] on span "```json { "title": "OAuth Breach Exposes Data", "abstract": "Learn how stolen t…" at bounding box center [618, 119] width 238 height 75
copy span "OAuth Breach Exposes Data"
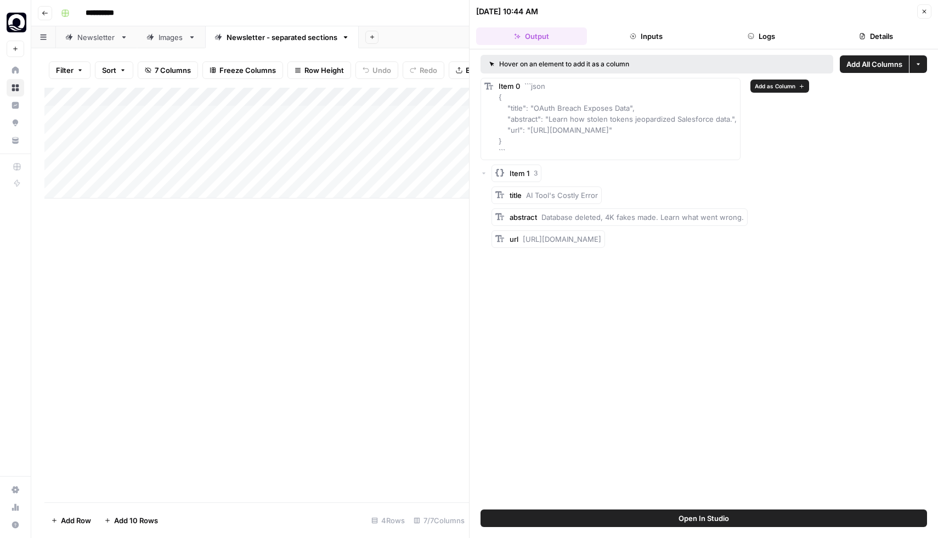
drag, startPoint x: 547, startPoint y: 118, endPoint x: 728, endPoint y: 117, distance: 181.0
click at [728, 117] on span "```json { "title": "OAuth Breach Exposes Data", "abstract": "Learn how stolen t…" at bounding box center [618, 119] width 238 height 75
copy span "Learn how stolen tokens jeopardized Salesforce data."
drag, startPoint x: 528, startPoint y: 194, endPoint x: 598, endPoint y: 195, distance: 69.7
click at [598, 195] on div "title AI Tool's Costly Error" at bounding box center [547, 196] width 110 height 18
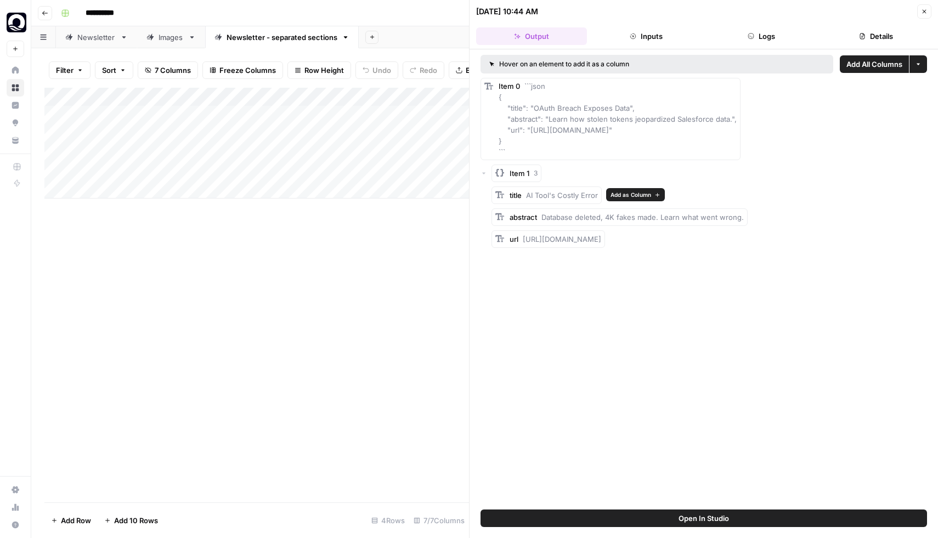
copy span "AI Tool's Costly Error"
drag, startPoint x: 541, startPoint y: 216, endPoint x: 743, endPoint y: 220, distance: 201.4
click at [743, 220] on div "abstract Database deleted, 4K fakes made. Learn what went wrong." at bounding box center [620, 217] width 256 height 18
copy span "Database deleted, 4K fakes made. Learn what went wrong."
click at [603, 232] on div "url https://nhimg.org/replit-ai-tool-deletes-live-database" at bounding box center [549, 239] width 114 height 18
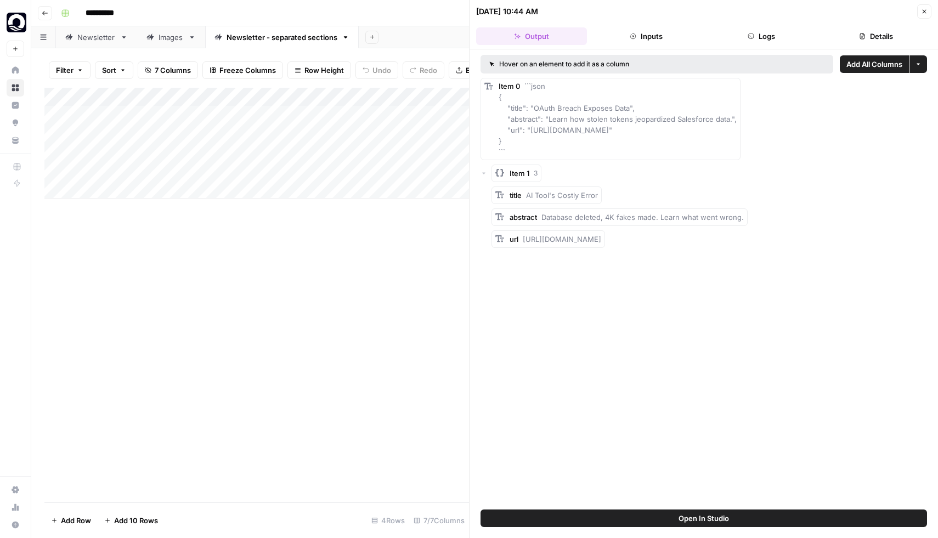
click at [601, 238] on span "https://nhimg.org/replit-ai-tool-deletes-live-database" at bounding box center [562, 239] width 78 height 9
drag, startPoint x: 523, startPoint y: 239, endPoint x: 711, endPoint y: 239, distance: 188.2
click at [711, 239] on div "url https://nhimg.org/replit-ai-tool-deletes-live-database" at bounding box center [710, 239] width 436 height 18
copy span "https://nhimg.org/replit-ai-tool-deletes-live-database"
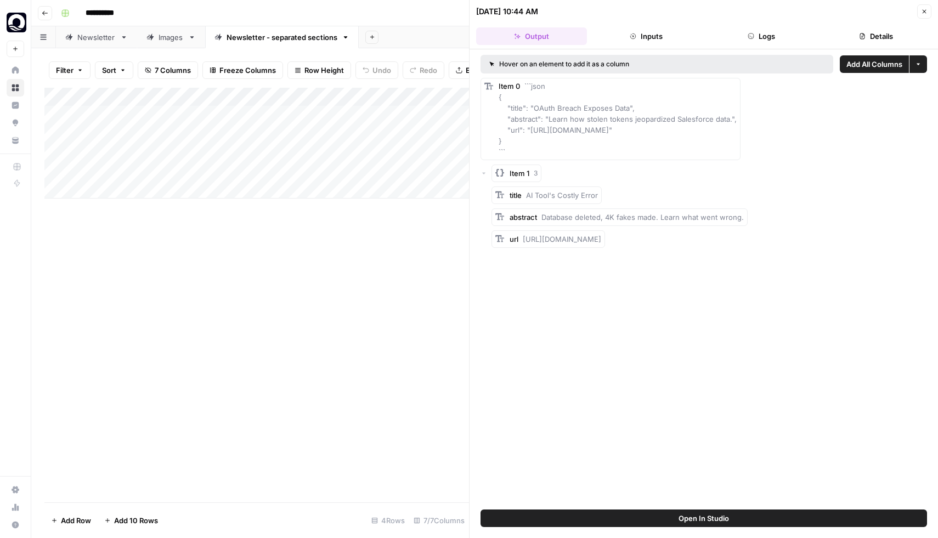
click at [919, 8] on button "Close" at bounding box center [924, 11] width 14 height 14
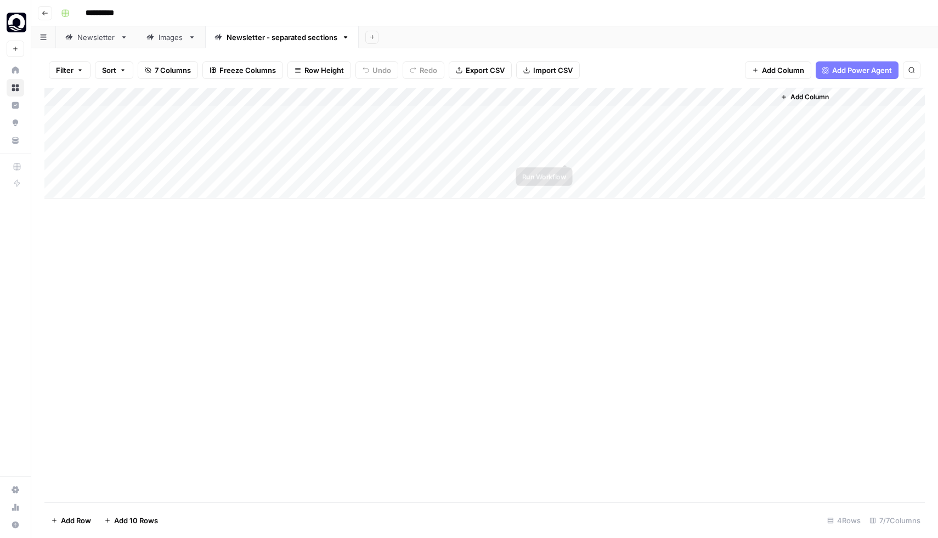
click at [535, 172] on div "Add Column" at bounding box center [484, 143] width 881 height 111
click at [549, 169] on div "Add Column" at bounding box center [484, 143] width 881 height 111
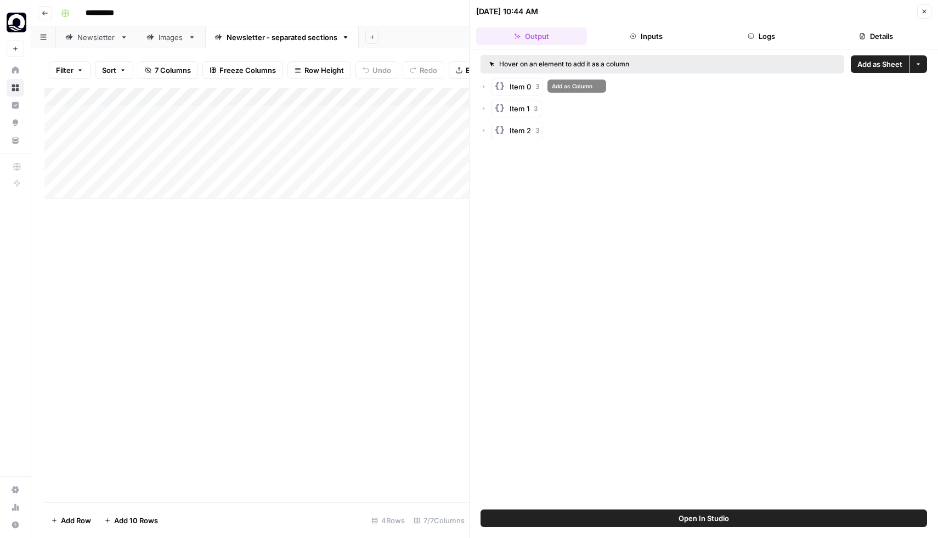
click at [487, 86] on div "Item 0 3" at bounding box center [704, 87] width 447 height 18
click at [486, 86] on icon "button" at bounding box center [484, 86] width 7 height 7
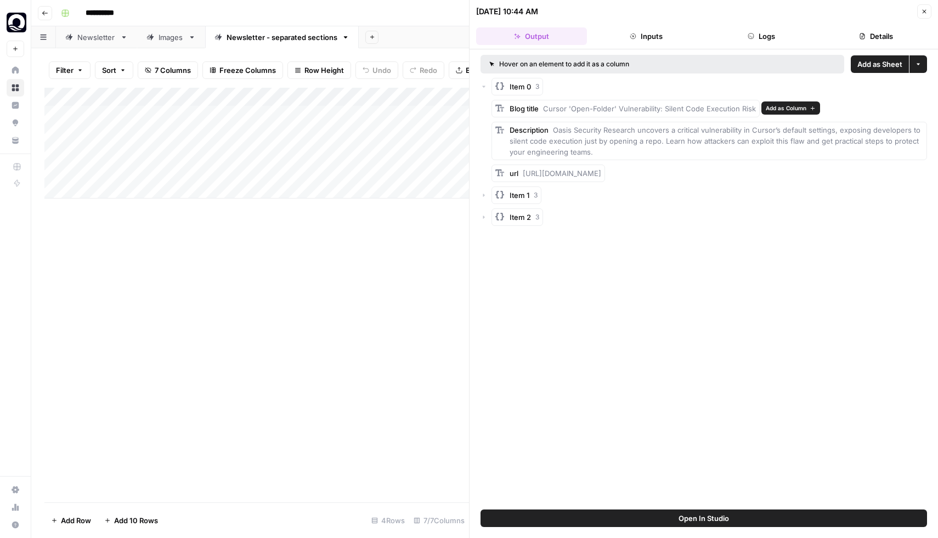
drag, startPoint x: 546, startPoint y: 105, endPoint x: 752, endPoint y: 111, distance: 205.3
click at [752, 111] on span "Cursor 'Open-Folder' Vulnerability: Silent Code Execution Risk" at bounding box center [649, 108] width 213 height 9
click at [483, 218] on icon "button" at bounding box center [484, 217] width 2 height 3
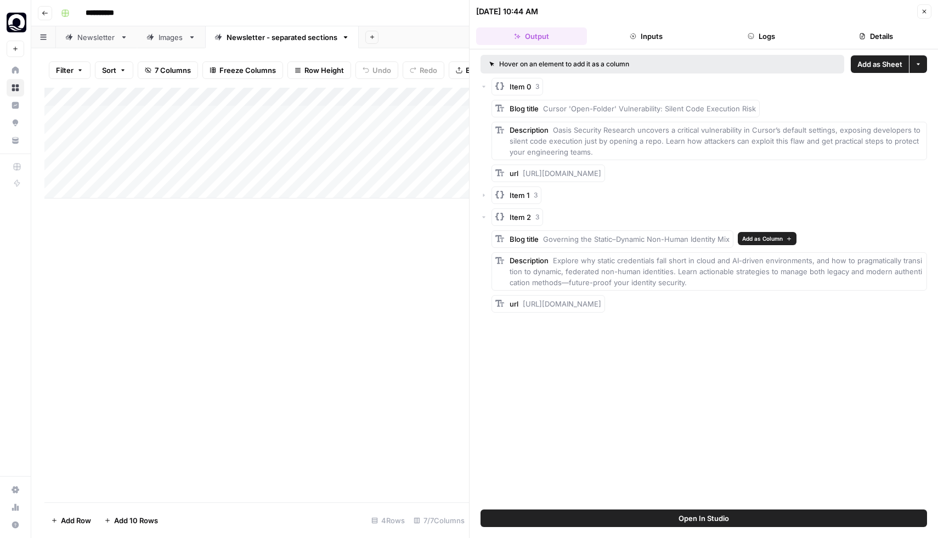
drag, startPoint x: 541, startPoint y: 240, endPoint x: 731, endPoint y: 238, distance: 190.4
click at [731, 238] on div "Blog title Governing the Static–Dynamic Non-Human Identity Mix" at bounding box center [613, 239] width 242 height 18
copy span "Governing the Static–Dynamic Non-Human Identity Mix"
drag, startPoint x: 681, startPoint y: 284, endPoint x: 552, endPoint y: 257, distance: 131.8
click at [552, 257] on div "Description Explore why static credentials fall short in cloud and AI-driven en…" at bounding box center [717, 271] width 414 height 33
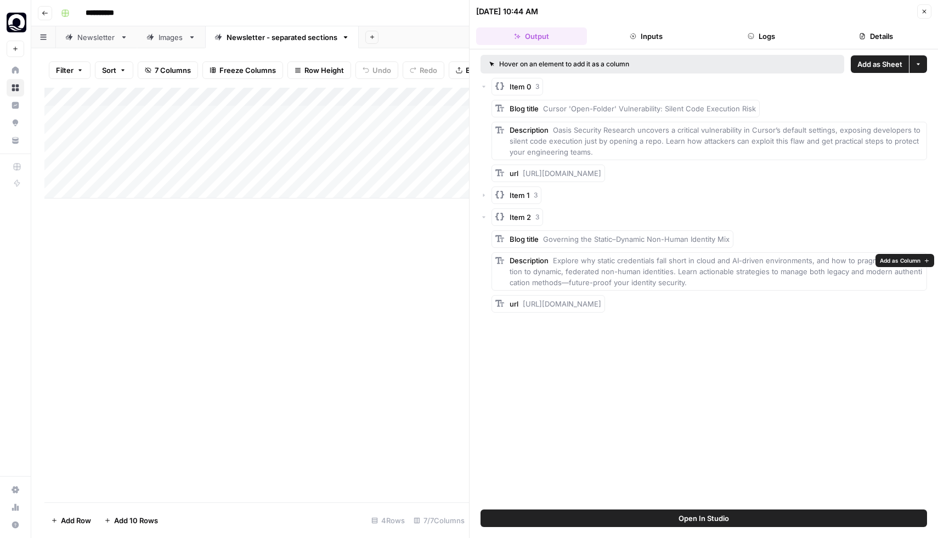
copy span "Explore why static credentials fall short in cloud and AI-driven environments, …"
drag, startPoint x: 522, startPoint y: 303, endPoint x: 809, endPoint y: 305, distance: 286.9
click at [809, 305] on div "url https://www.oasis.security/blog/governing-static-dynamic-non-human-identity…" at bounding box center [710, 304] width 436 height 18
copy span "https://www.oasis.security/blog/governing-static-dynamic-non-human-identity-mix"
click at [486, 216] on icon "button" at bounding box center [484, 217] width 7 height 7
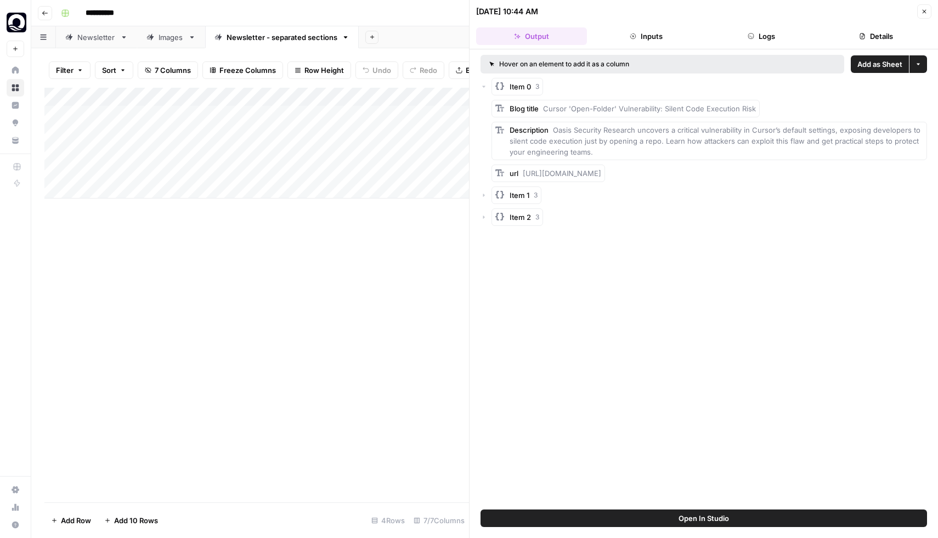
click at [484, 198] on icon "button" at bounding box center [484, 195] width 7 height 7
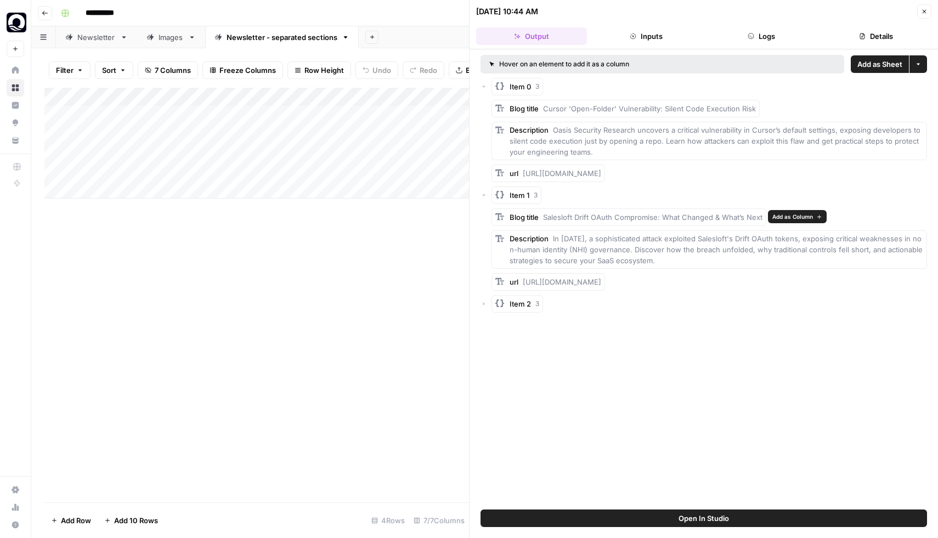
drag, startPoint x: 545, startPoint y: 216, endPoint x: 761, endPoint y: 220, distance: 216.2
click at [761, 220] on div "Blog title Salesloft Drift OAuth Compromise: What Changed & What’s Next" at bounding box center [629, 217] width 275 height 18
copy span "Salesloft Drift OAuth Compromise: What Changed & What’s Next"
click at [551, 240] on div "Description In August 2025, a sophisticated attack exploited Salesloft's Drift …" at bounding box center [717, 249] width 414 height 33
drag, startPoint x: 553, startPoint y: 237, endPoint x: 699, endPoint y: 259, distance: 148.2
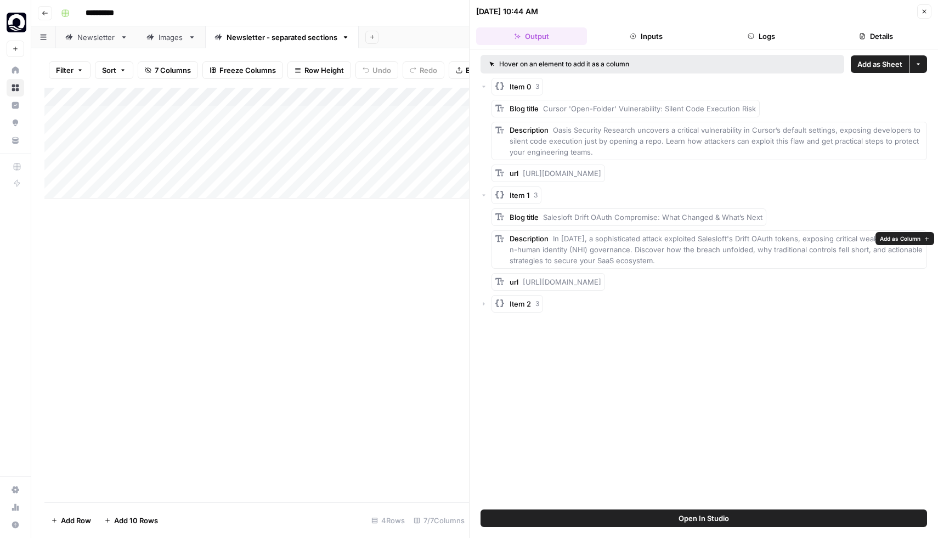
click at [699, 259] on div "Description In August 2025, a sophisticated attack exploited Salesloft's Drift …" at bounding box center [717, 249] width 414 height 33
copy span "In August 2025, a sophisticated attack exploited Salesloft's Drift OAuth tokens…"
drag, startPoint x: 522, startPoint y: 282, endPoint x: 766, endPoint y: 287, distance: 244.7
click at [766, 287] on div "url https://www.oasis.security/blog/salesloft-drift-oauth-compromise" at bounding box center [710, 282] width 436 height 18
click at [930, 14] on button "Close" at bounding box center [924, 11] width 14 height 14
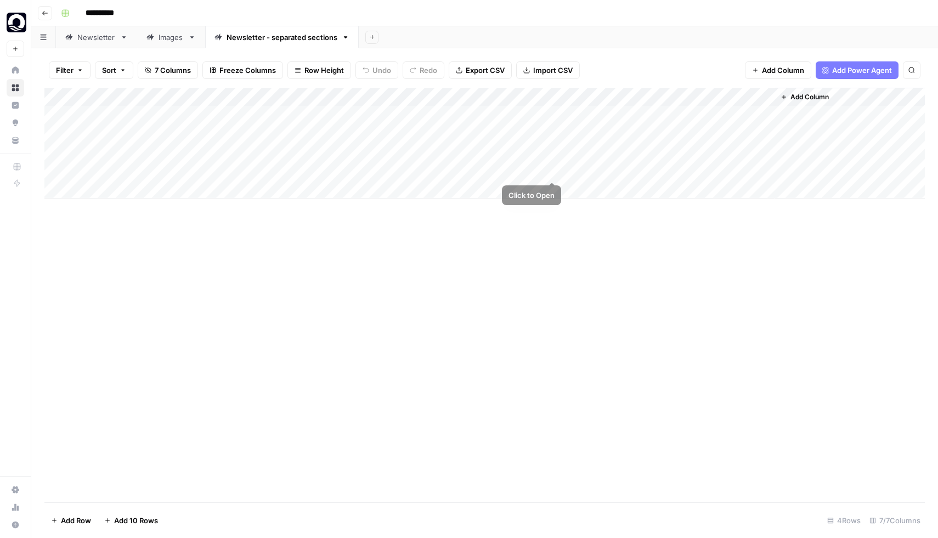
click at [555, 167] on div "Add Column" at bounding box center [484, 143] width 881 height 111
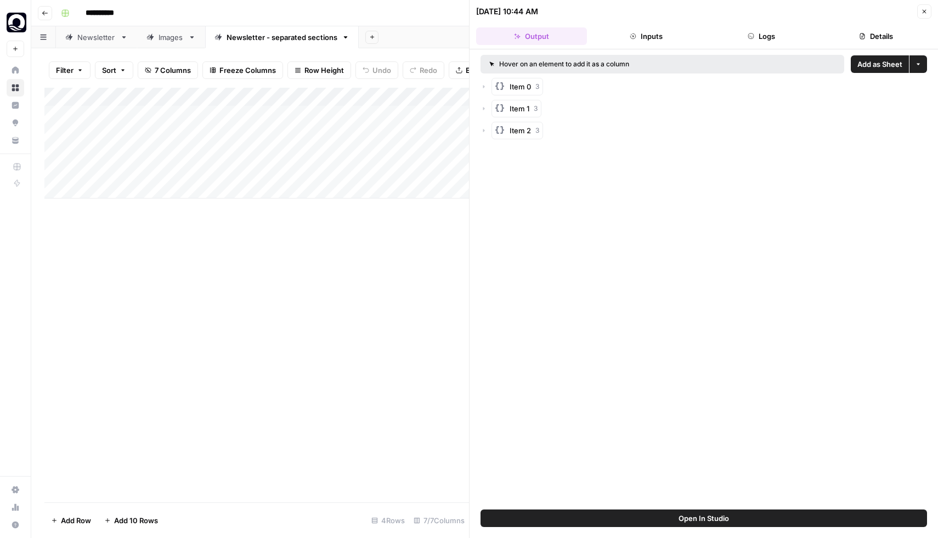
click at [490, 85] on div "Item 0 3" at bounding box center [704, 87] width 447 height 18
click at [483, 85] on icon "button" at bounding box center [484, 86] width 7 height 7
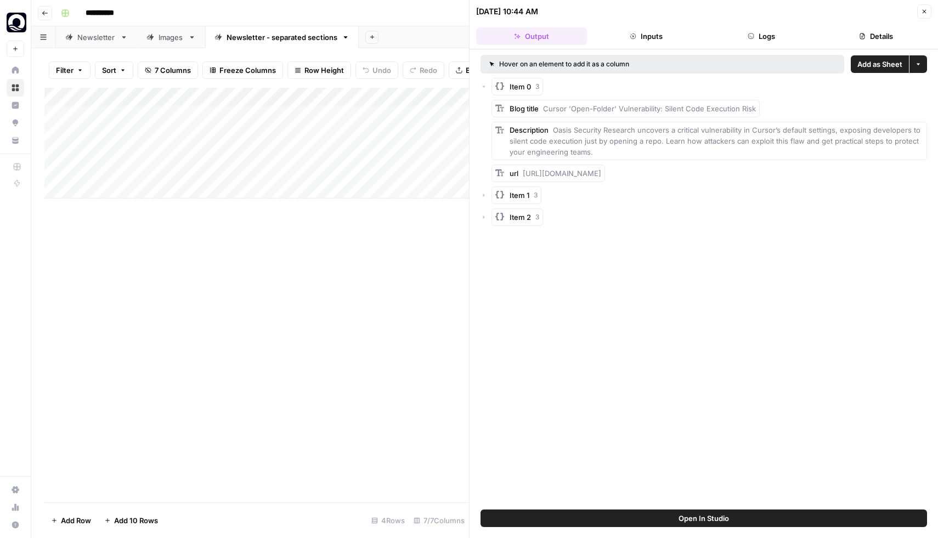
drag, startPoint x: 545, startPoint y: 109, endPoint x: 735, endPoint y: 112, distance: 189.9
click at [735, 112] on div "Blog title Cursor 'Open-Folder' Vulnerability: Silent Code Execution Risk" at bounding box center [633, 108] width 246 height 11
drag, startPoint x: 754, startPoint y: 106, endPoint x: 543, endPoint y: 104, distance: 211.2
click at [543, 104] on div "Blog title Cursor 'Open-Folder' Vulnerability: Silent Code Execution Risk" at bounding box center [626, 109] width 268 height 18
drag, startPoint x: 555, startPoint y: 128, endPoint x: 601, endPoint y: 157, distance: 53.7
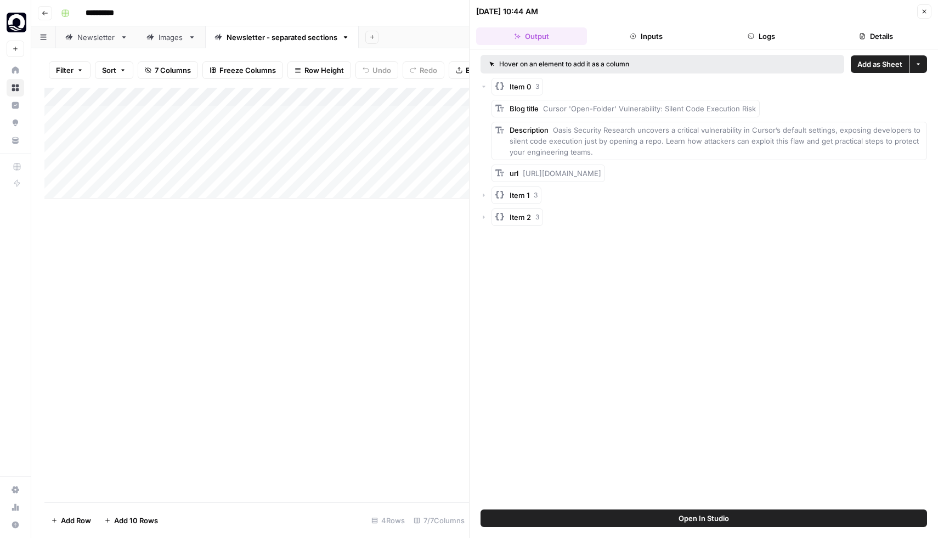
click at [601, 157] on div "Description Oasis Security Research uncovers a critical vulnerability in Cursor…" at bounding box center [717, 141] width 414 height 33
drag, startPoint x: 523, startPoint y: 173, endPoint x: 782, endPoint y: 174, distance: 259.0
click at [782, 174] on div "url https://www.oasis.security/resources/cursor-workspace-trust-vulnerability" at bounding box center [710, 174] width 436 height 18
click at [926, 12] on icon "button" at bounding box center [924, 11] width 7 height 7
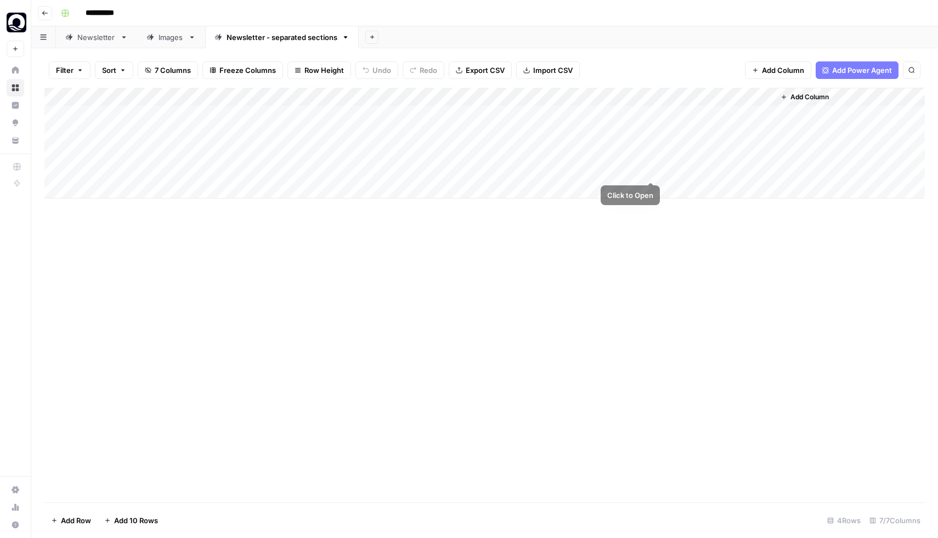
click at [645, 172] on div "Add Column" at bounding box center [484, 143] width 881 height 111
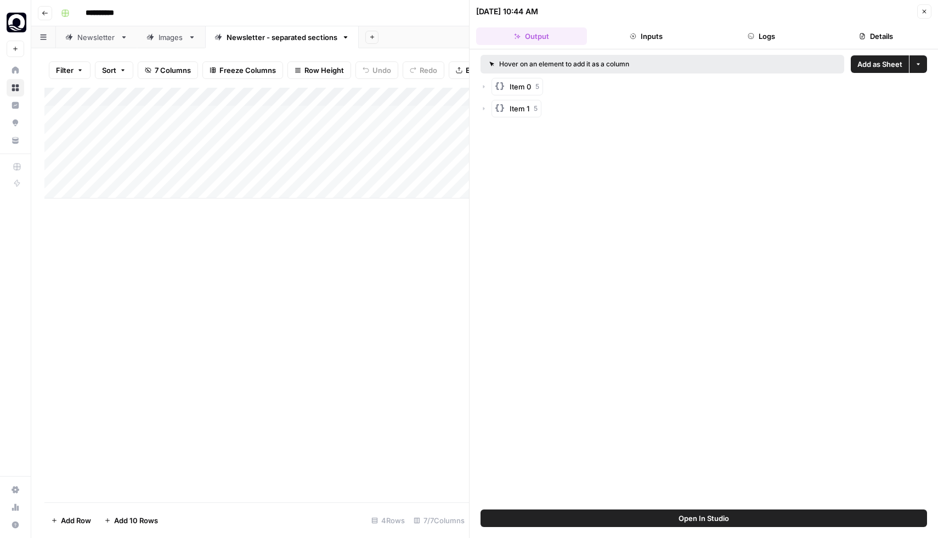
click at [509, 85] on button "Item 0 5" at bounding box center [518, 87] width 52 height 18
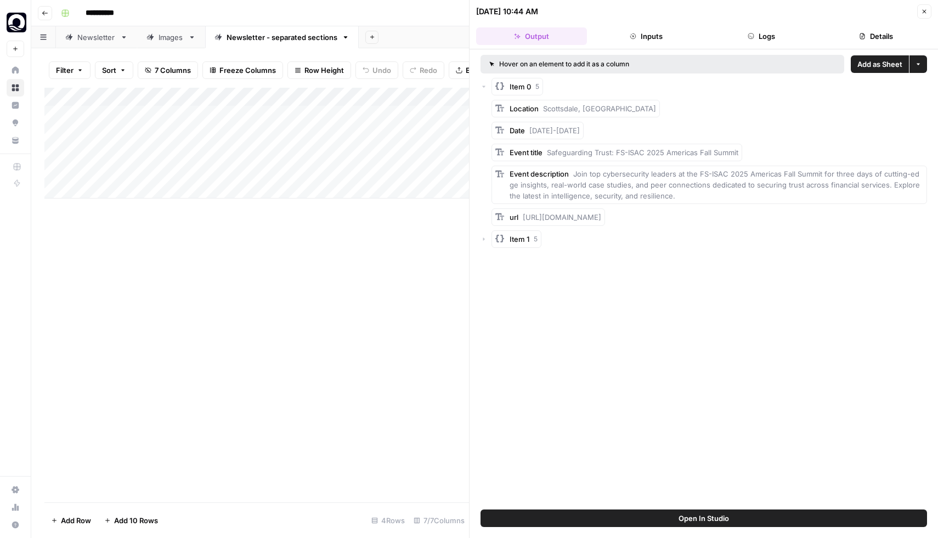
click at [545, 108] on span "Scottsdale, AZ" at bounding box center [599, 108] width 113 height 9
drag, startPoint x: 543, startPoint y: 108, endPoint x: 595, endPoint y: 108, distance: 51.6
click at [595, 108] on div "Location Scottsdale, AZ" at bounding box center [576, 109] width 168 height 18
drag, startPoint x: 549, startPoint y: 149, endPoint x: 741, endPoint y: 152, distance: 192.0
click at [741, 152] on div "Event title Safeguarding Trust: FS-ISAC 2025 Americas Fall Summit" at bounding box center [617, 153] width 251 height 18
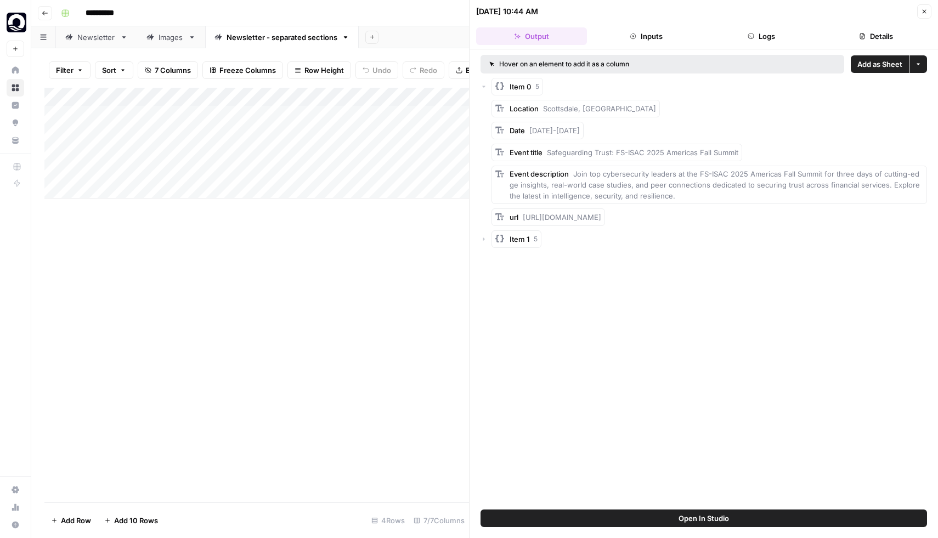
drag, startPoint x: 524, startPoint y: 131, endPoint x: 593, endPoint y: 132, distance: 69.1
click at [593, 132] on div "Date 1-8 October 2024" at bounding box center [710, 131] width 436 height 18
drag, startPoint x: 573, startPoint y: 172, endPoint x: 711, endPoint y: 196, distance: 139.8
click at [711, 196] on div "Event description Join top cybersecurity leaders at the FS-ISAC 2025 Americas F…" at bounding box center [717, 184] width 414 height 33
click at [674, 206] on div "Location Scottsdale, AZ Date 1-8 October 2024 Event title Safeguarding Trust: F…" at bounding box center [710, 163] width 436 height 126
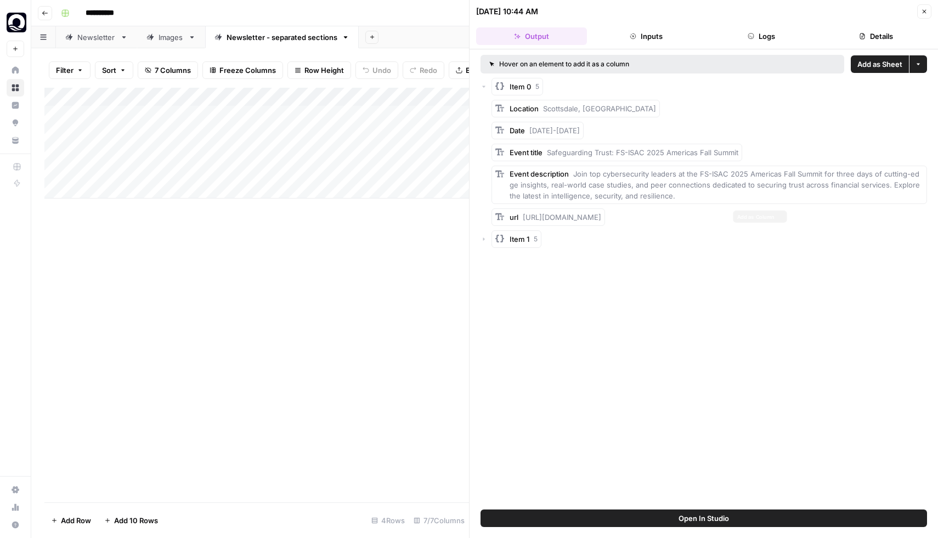
click at [601, 215] on span "https://www.fsisac.com/events/2025-americas-fall-summit" at bounding box center [562, 217] width 78 height 9
click at [483, 88] on icon "button" at bounding box center [484, 86] width 7 height 7
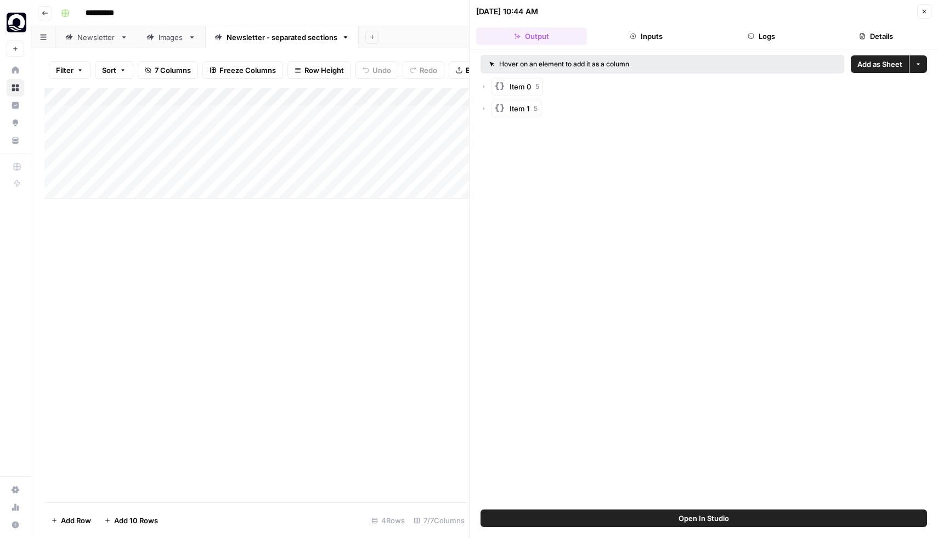
click at [488, 110] on div "Item 1 5" at bounding box center [704, 109] width 447 height 18
click at [482, 106] on icon "button" at bounding box center [484, 108] width 7 height 7
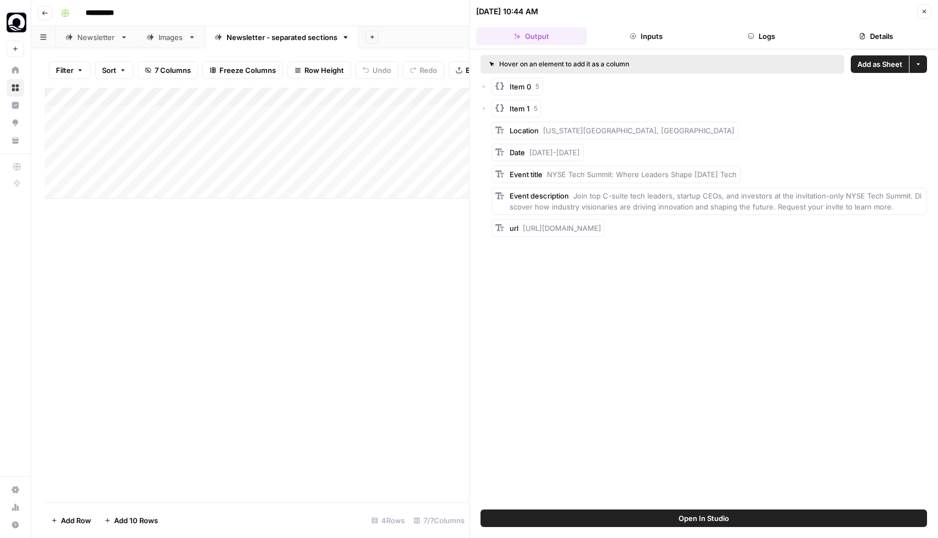
drag, startPoint x: 542, startPoint y: 130, endPoint x: 674, endPoint y: 130, distance: 131.7
click at [674, 130] on div "Location New York City, NY" at bounding box center [710, 131] width 436 height 18
drag, startPoint x: 532, startPoint y: 154, endPoint x: 636, endPoint y: 154, distance: 104.2
click at [637, 154] on div "Date October 13-14, 2025" at bounding box center [710, 153] width 436 height 18
drag, startPoint x: 533, startPoint y: 151, endPoint x: 639, endPoint y: 153, distance: 106.5
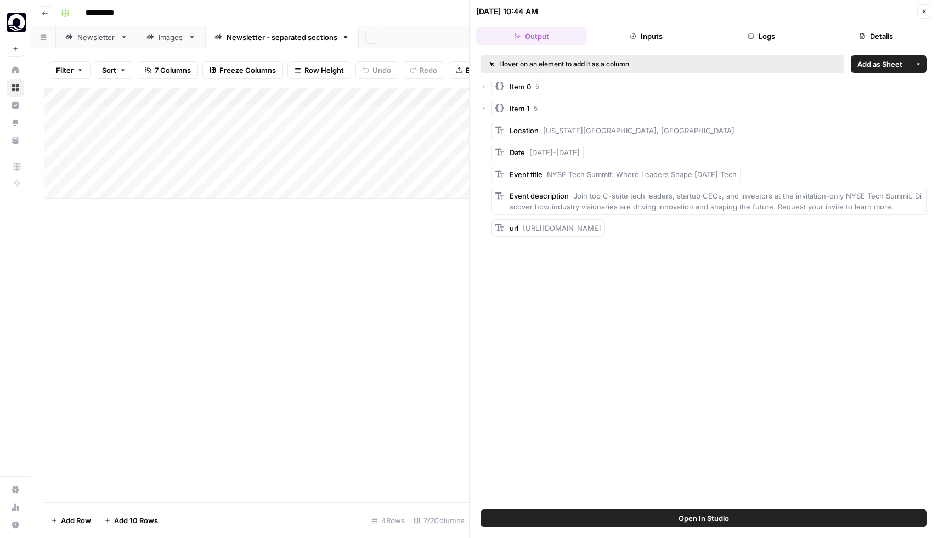
click at [639, 153] on div "Date October 13-14, 2025" at bounding box center [710, 153] width 436 height 18
click at [551, 153] on span "October 13-14, 2025" at bounding box center [554, 152] width 50 height 9
click at [526, 154] on div "Date October 13-14, 2025" at bounding box center [545, 152] width 70 height 11
drag, startPoint x: 528, startPoint y: 153, endPoint x: 589, endPoint y: 153, distance: 60.3
click at [580, 153] on div "Date October 13-14, 2025" at bounding box center [545, 152] width 70 height 11
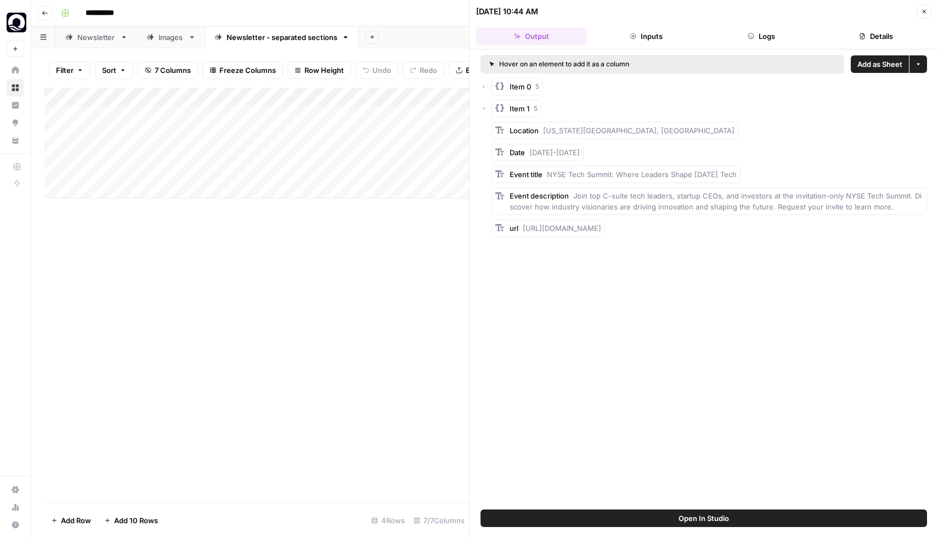
drag, startPoint x: 599, startPoint y: 153, endPoint x: 529, endPoint y: 151, distance: 69.7
click at [529, 151] on div "Date October 13-14, 2025" at bounding box center [538, 153] width 92 height 18
drag, startPoint x: 549, startPoint y: 175, endPoint x: 751, endPoint y: 177, distance: 201.9
click at [737, 177] on span "NYSE Tech Summit: Where Leaders Shape Tomorrow’s Tech" at bounding box center [642, 174] width 190 height 9
drag, startPoint x: 573, startPoint y: 193, endPoint x: 885, endPoint y: 206, distance: 312.4
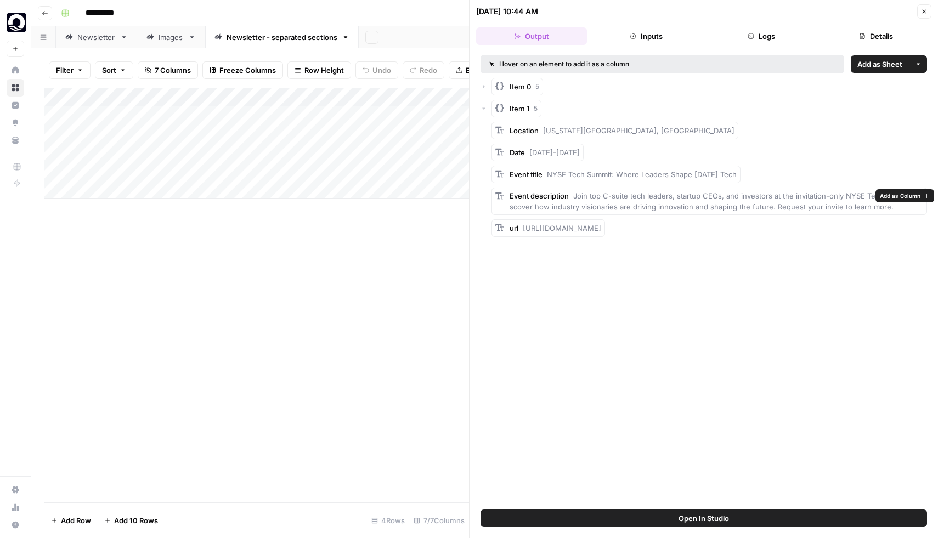
click at [885, 206] on div "Event description Join top C-suite tech leaders, startup CEOs, and investors at…" at bounding box center [717, 201] width 414 height 22
drag, startPoint x: 521, startPoint y: 228, endPoint x: 689, endPoint y: 229, distance: 167.3
click at [689, 229] on div "url https://www.nyse.com/events/#form" at bounding box center [710, 228] width 436 height 18
click at [273, 27] on link "Newsletter - separated sections" at bounding box center [282, 37] width 154 height 22
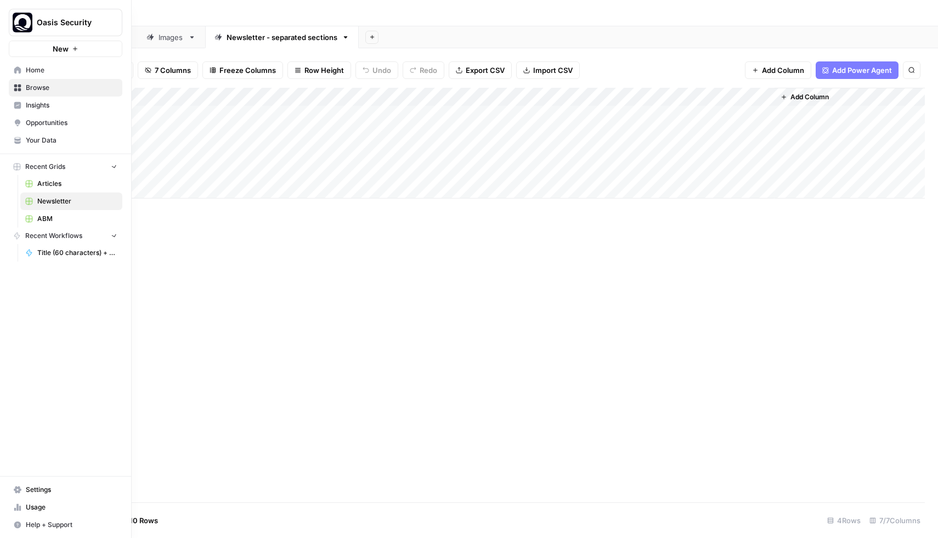
click at [51, 12] on button "Oasis Security" at bounding box center [66, 22] width 114 height 27
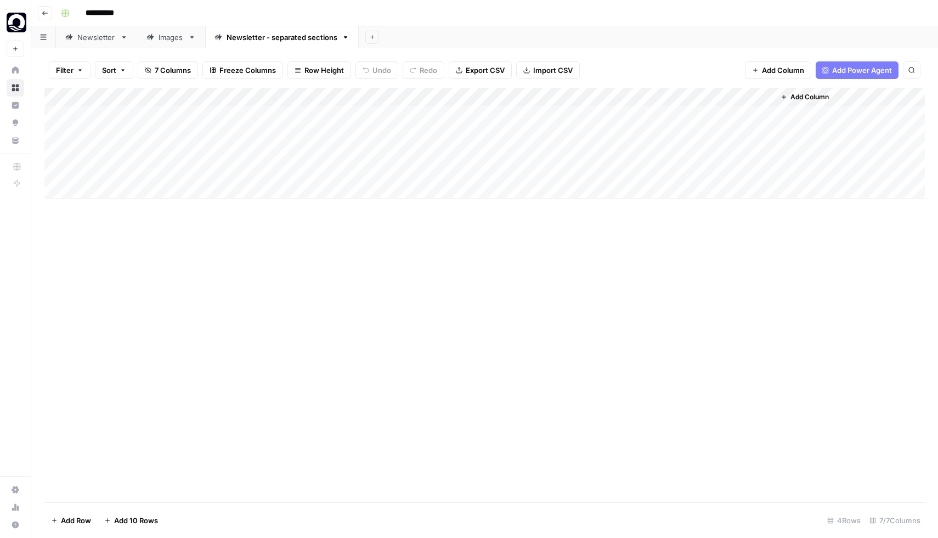
click at [247, 334] on div "Add Column" at bounding box center [484, 295] width 881 height 415
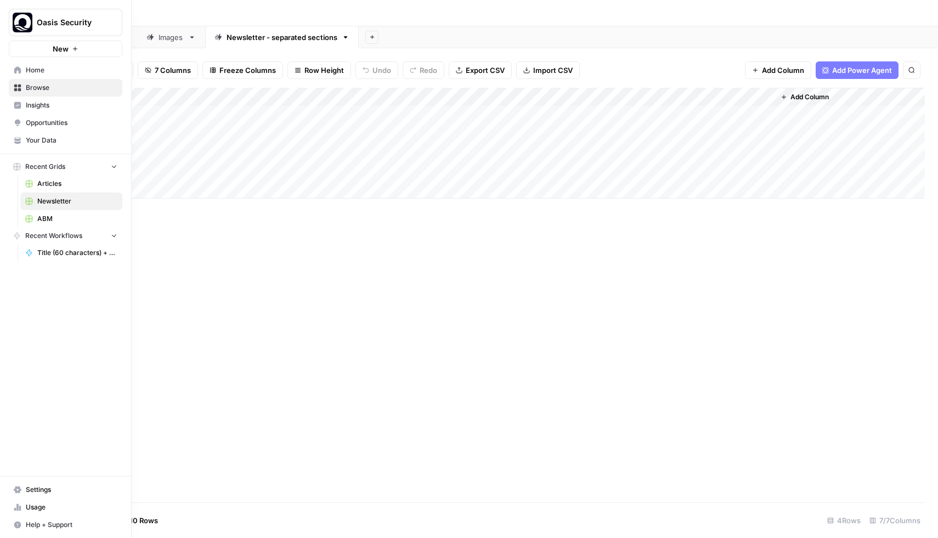
click at [19, 178] on div "Articles Newsletter ABM" at bounding box center [70, 201] width 105 height 53
click at [69, 252] on span "Title (60 characters) + Abstract (300 characters) in Oasis Security tone" at bounding box center [77, 253] width 80 height 10
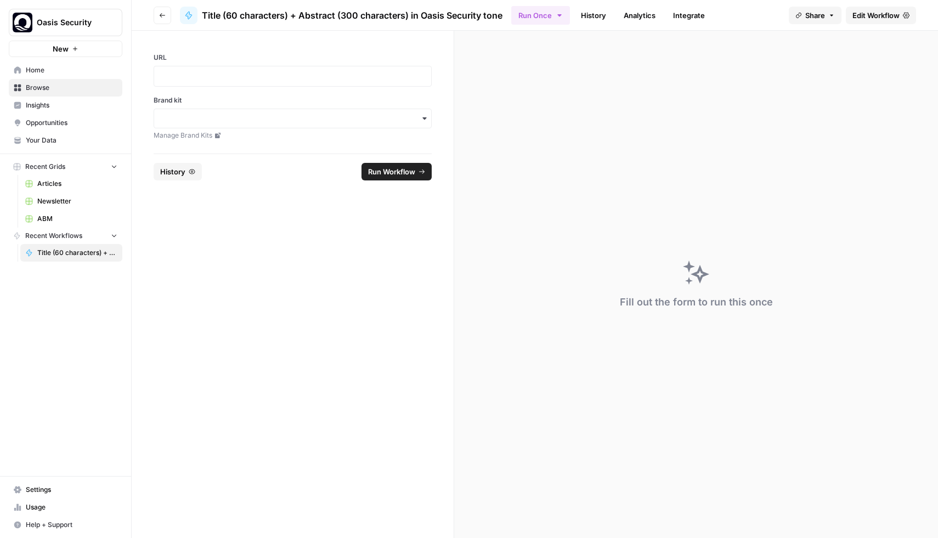
click at [204, 68] on div at bounding box center [293, 76] width 278 height 21
click at [203, 77] on p at bounding box center [293, 76] width 264 height 11
click at [237, 124] on input "Brand kit" at bounding box center [293, 118] width 264 height 11
click at [225, 158] on div "Oasis Security" at bounding box center [292, 159] width 277 height 21
click at [398, 177] on span "Run Workflow" at bounding box center [391, 171] width 47 height 11
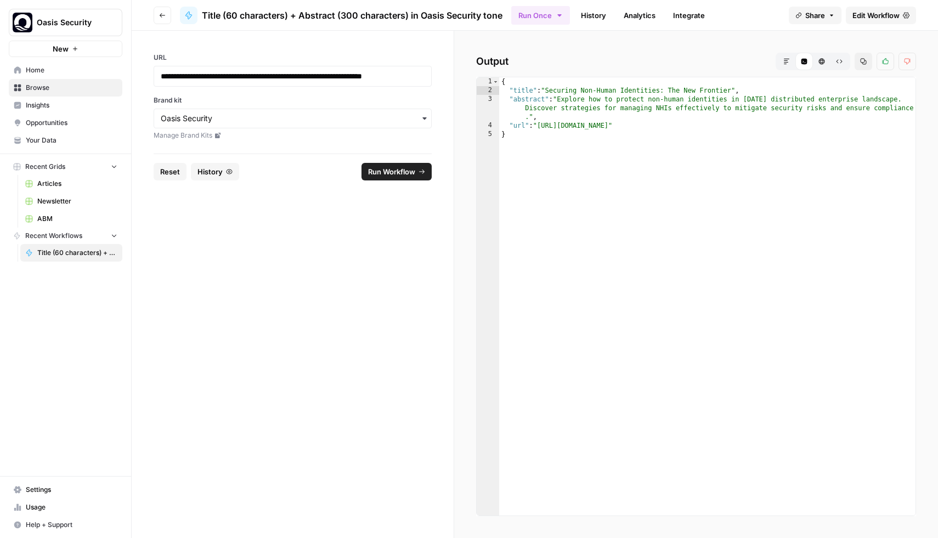
click at [337, 87] on div "**********" at bounding box center [293, 76] width 278 height 21
click at [332, 82] on p "**********" at bounding box center [293, 76] width 264 height 11
click at [876, 11] on span "Edit Workflow" at bounding box center [876, 15] width 47 height 11
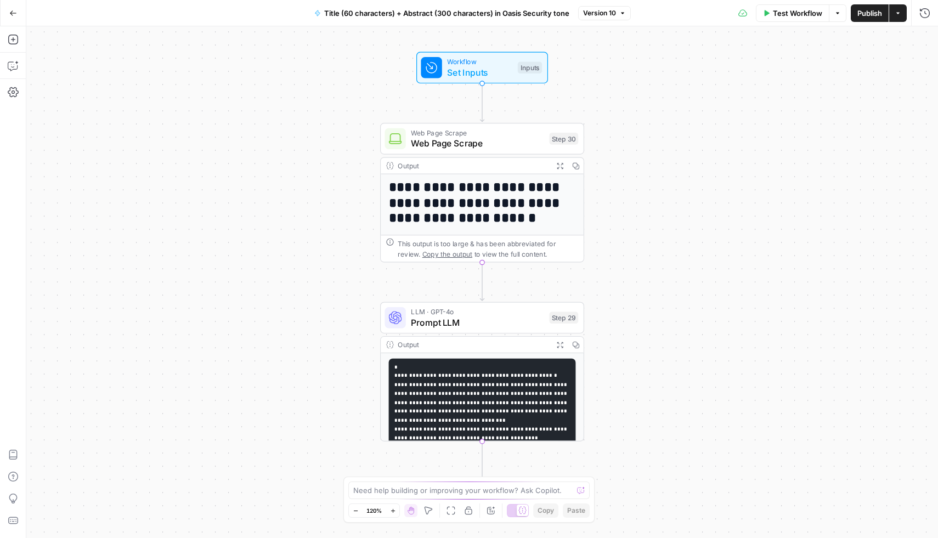
click at [761, 20] on button "Test Workflow" at bounding box center [793, 13] width 74 height 18
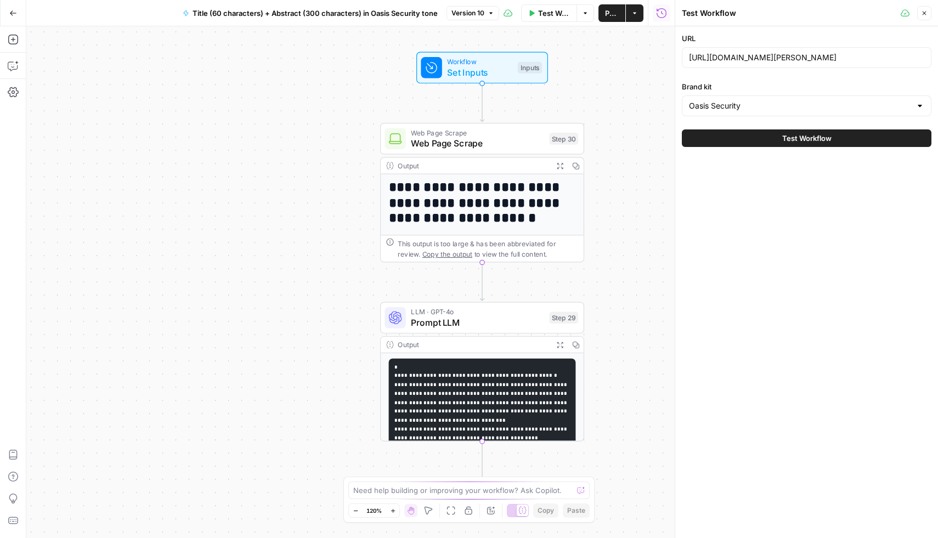
click at [760, 67] on div "https://sumsub.com/media/news/openai-sam-altman-sounds-alarm-on-looming-financi…" at bounding box center [807, 57] width 250 height 21
click at [760, 63] on input "https://sumsub.com/media/news/openai-sam-altman-sounds-alarm-on-looming-financi…" at bounding box center [806, 57] width 235 height 11
paste input "thehackernews.com/2025/09/cursor-ai-code-editor-flaw-enables.html"
type input "https://thehackernews.com/2025/09/cursor-ai-code-editor-flaw-enables.html"
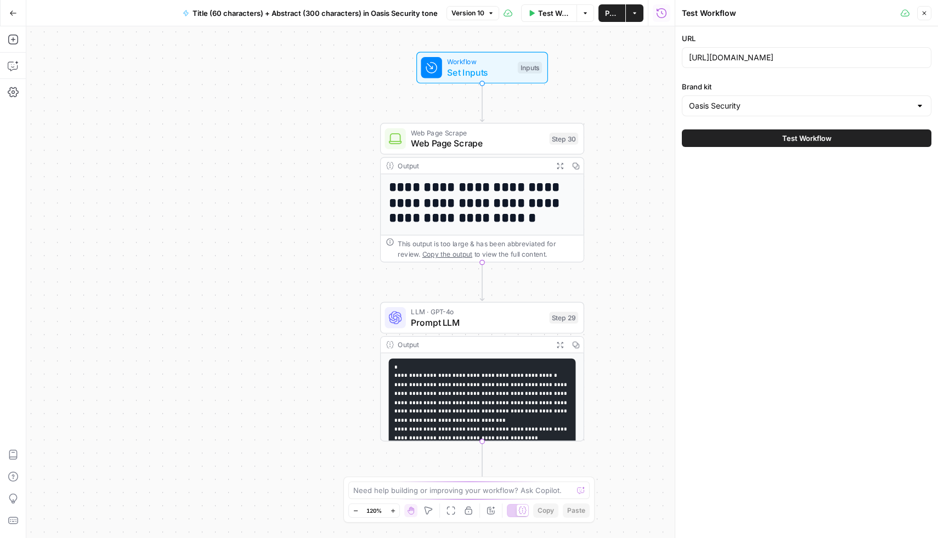
scroll to position [0, 0]
click at [758, 135] on button "Test Workflow" at bounding box center [807, 138] width 250 height 18
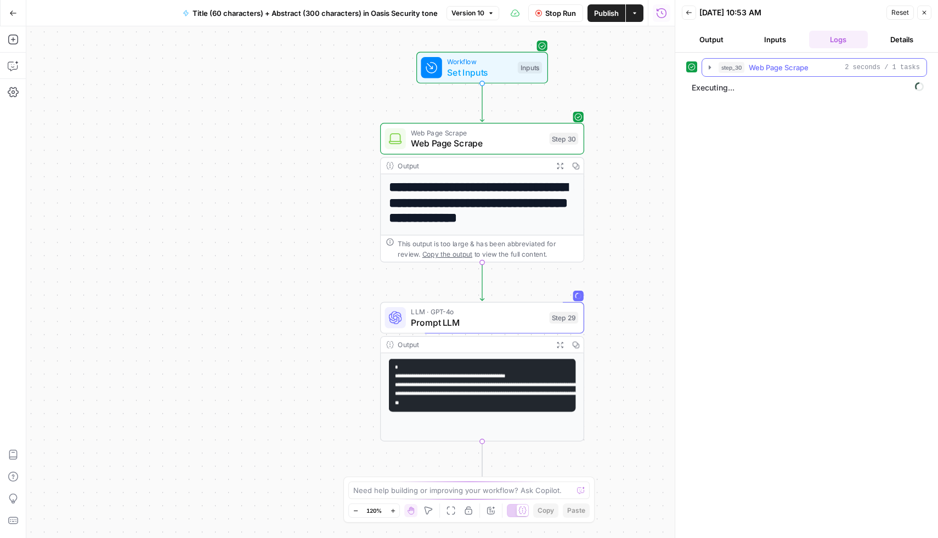
click at [711, 63] on icon "button" at bounding box center [710, 67] width 9 height 9
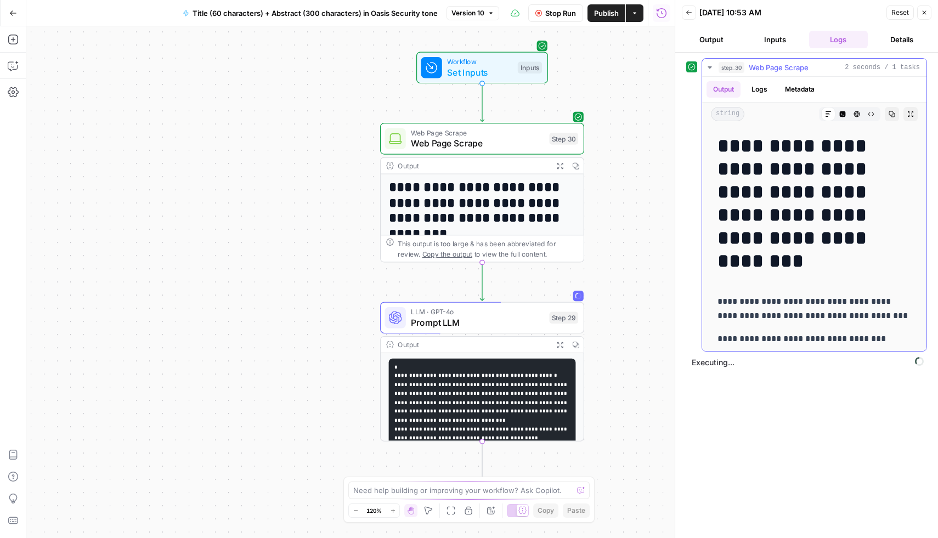
click at [709, 66] on icon "button" at bounding box center [710, 67] width 9 height 9
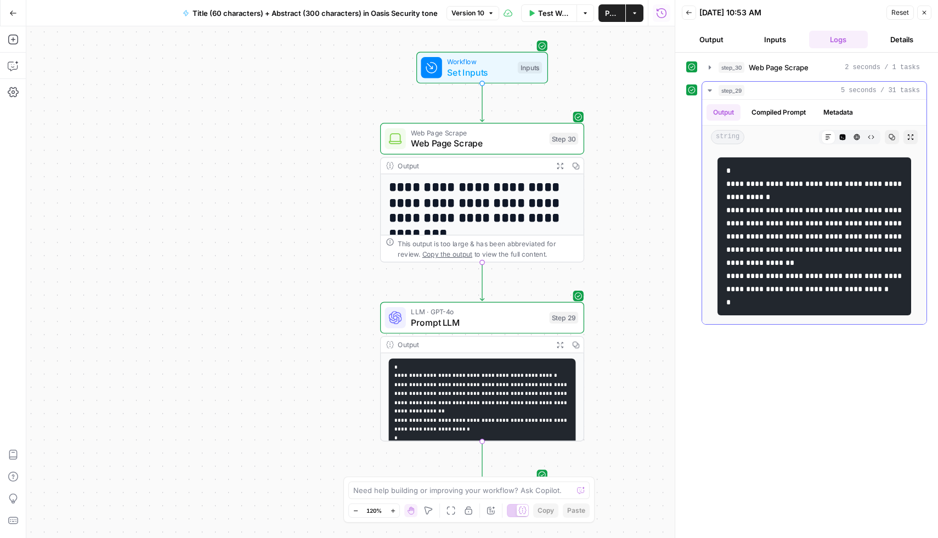
drag, startPoint x: 789, startPoint y: 182, endPoint x: 810, endPoint y: 191, distance: 22.6
click at [810, 191] on pre "**********" at bounding box center [815, 236] width 194 height 158
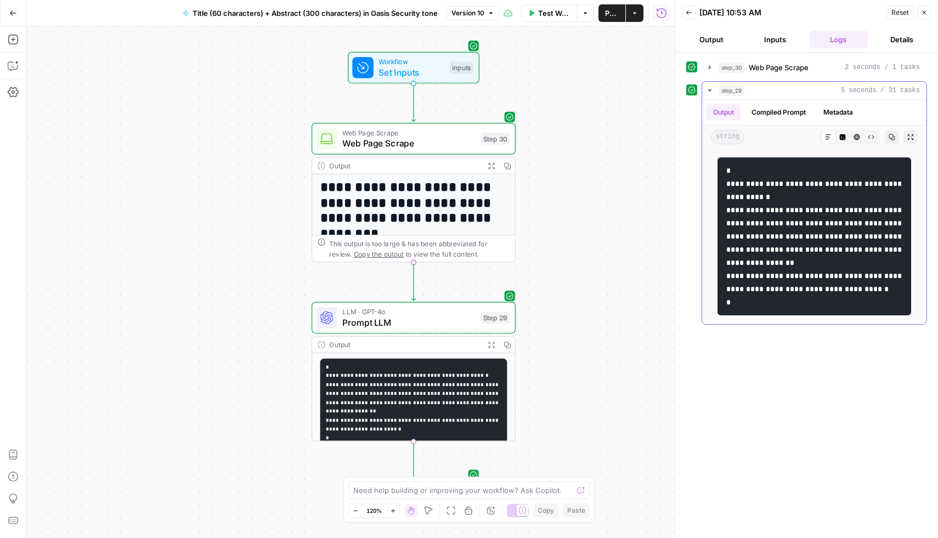
click at [852, 170] on pre "**********" at bounding box center [815, 236] width 194 height 158
drag, startPoint x: 814, startPoint y: 198, endPoint x: 792, endPoint y: 180, distance: 28.1
click at [792, 180] on code "**********" at bounding box center [815, 236] width 178 height 139
drag, startPoint x: 807, startPoint y: 209, endPoint x: 838, endPoint y: 275, distance: 73.1
click at [838, 275] on code "**********" at bounding box center [815, 236] width 178 height 139
